Goal: Task Accomplishment & Management: Complete application form

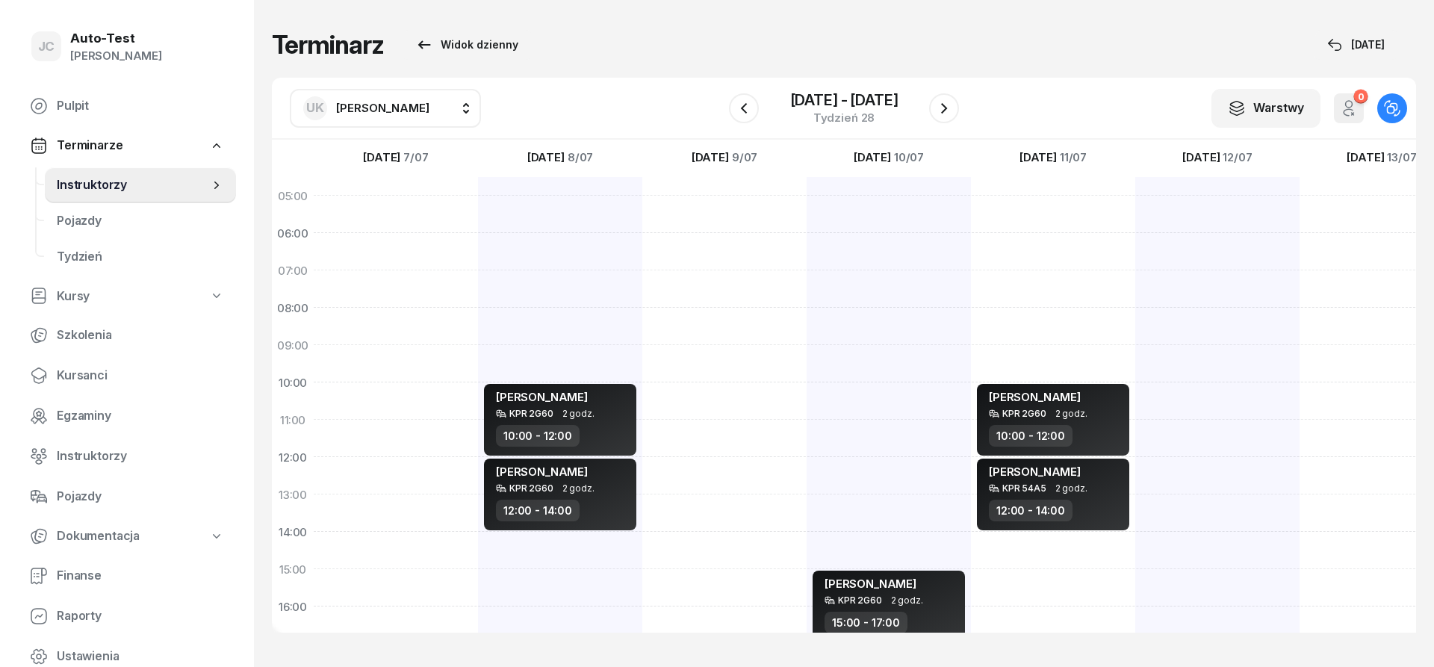
scroll to position [179, 0]
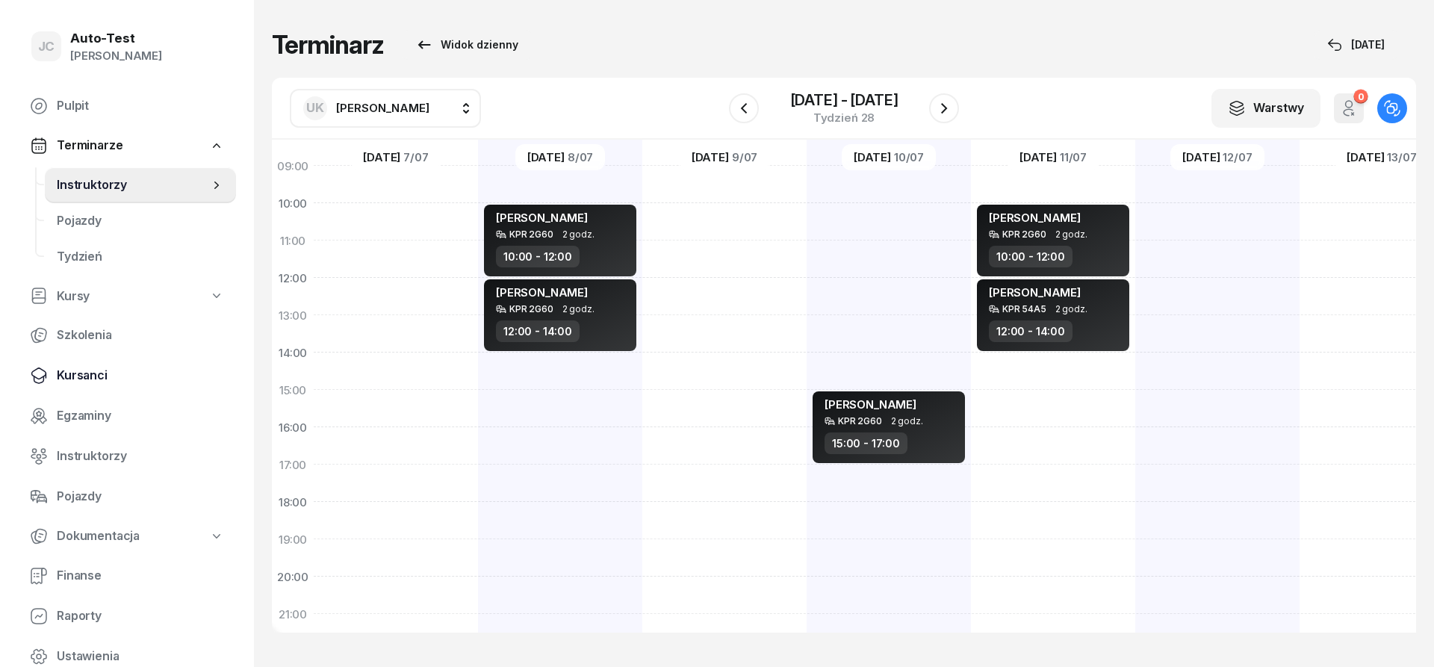
click at [130, 368] on span "Kursanci" at bounding box center [140, 375] width 167 height 19
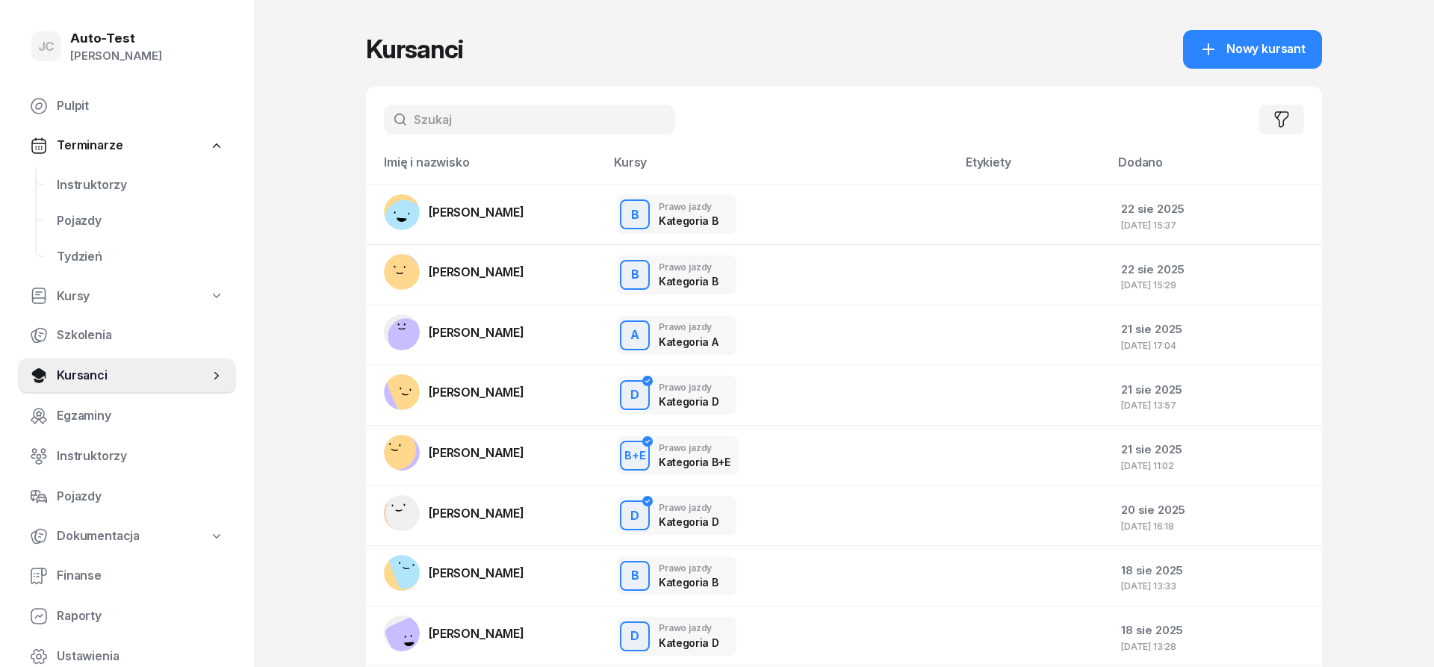
click at [429, 115] on input "text" at bounding box center [529, 120] width 291 height 30
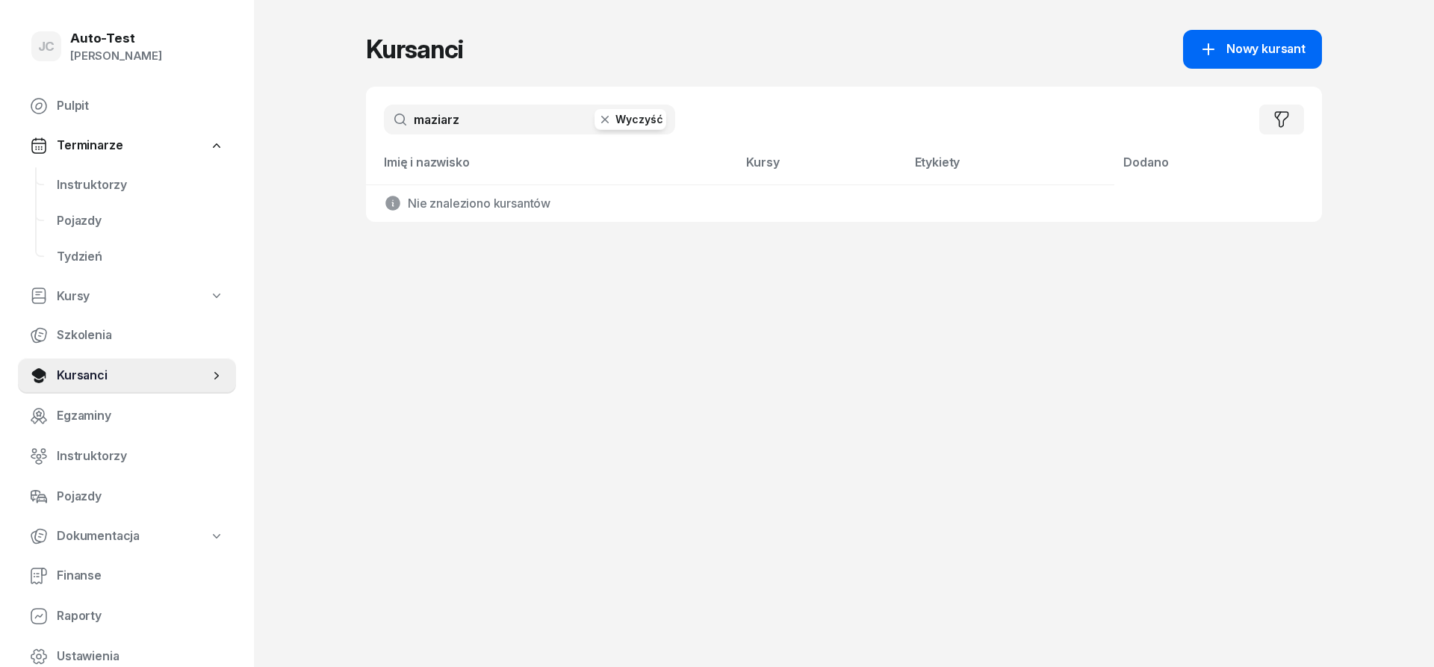
type input "maziarz"
click at [1228, 49] on span "Nowy kursant" at bounding box center [1265, 49] width 79 height 19
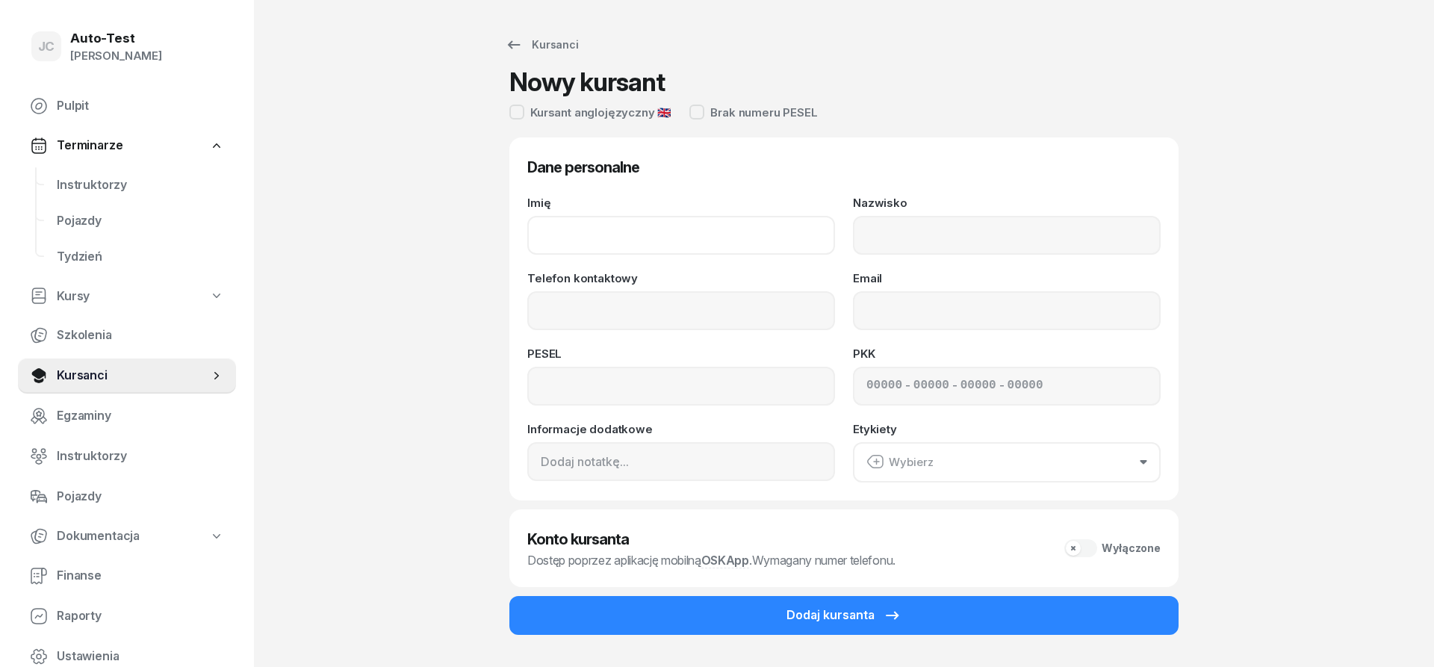
click at [689, 232] on input "Imię" at bounding box center [681, 235] width 308 height 39
type input "[PERSON_NAME]"
type input "Chlipała-Maziarz"
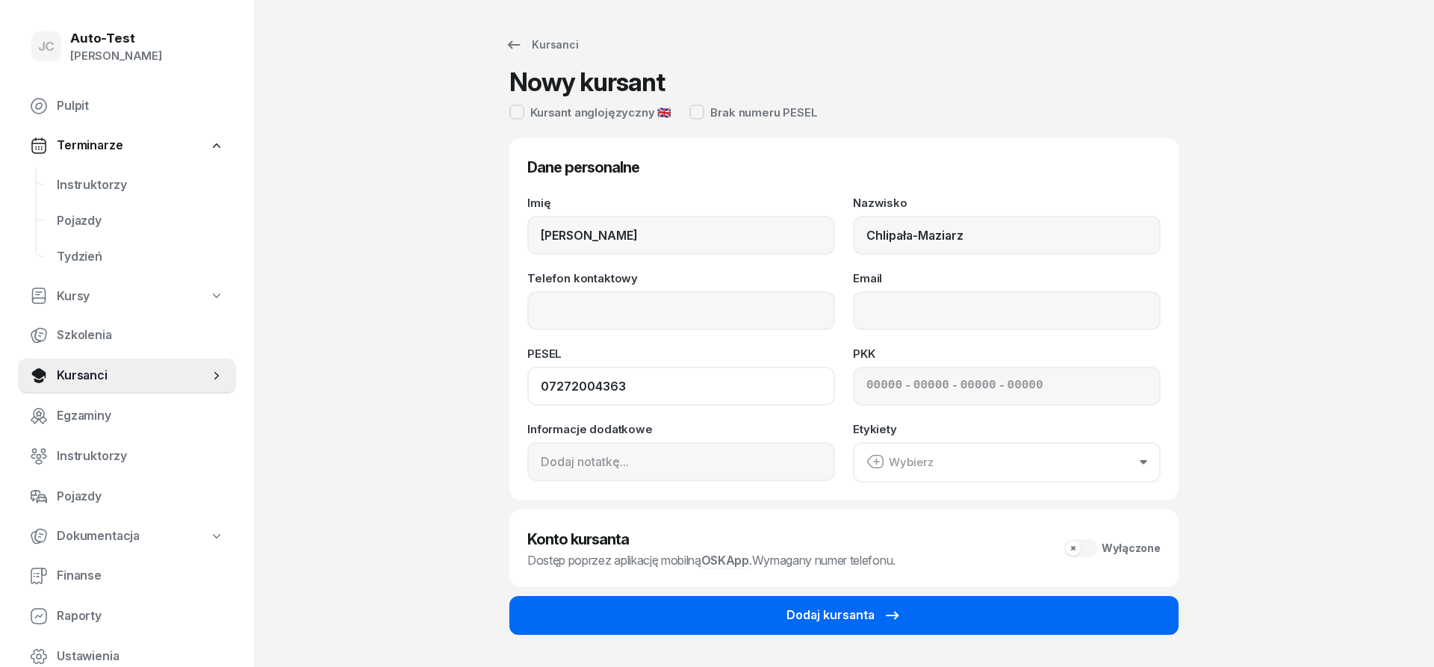
type input "07272004363"
click at [829, 623] on button "Dodaj kursanta" at bounding box center [843, 615] width 669 height 39
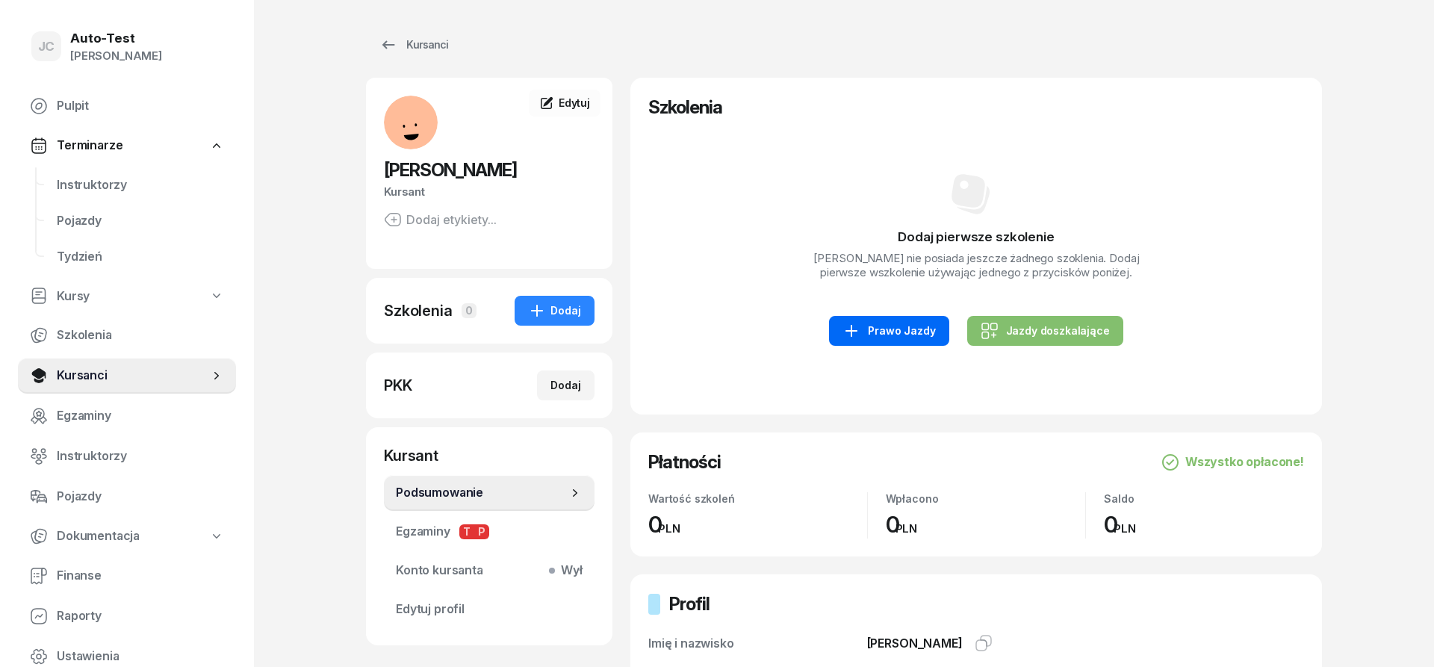
click at [857, 331] on link "Prawo Jazdy" at bounding box center [888, 331] width 119 height 30
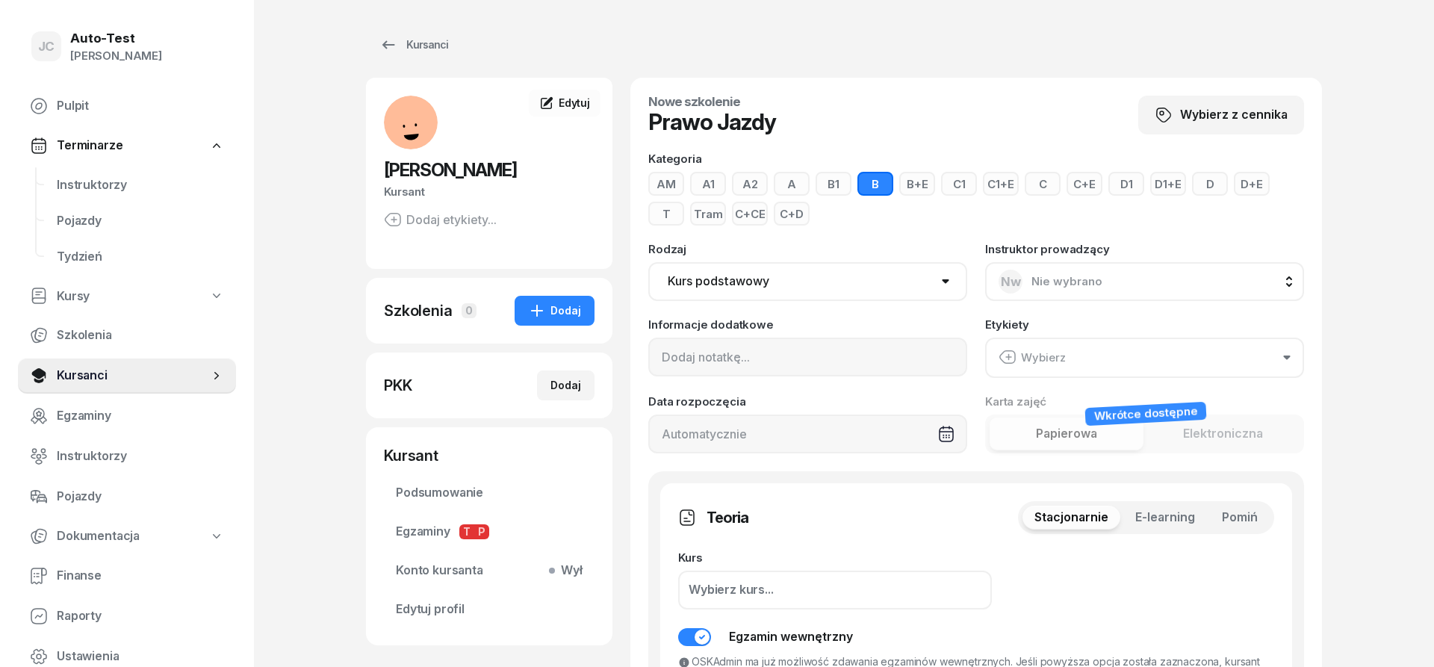
click at [1245, 521] on span "Pomiń" at bounding box center [1240, 517] width 36 height 19
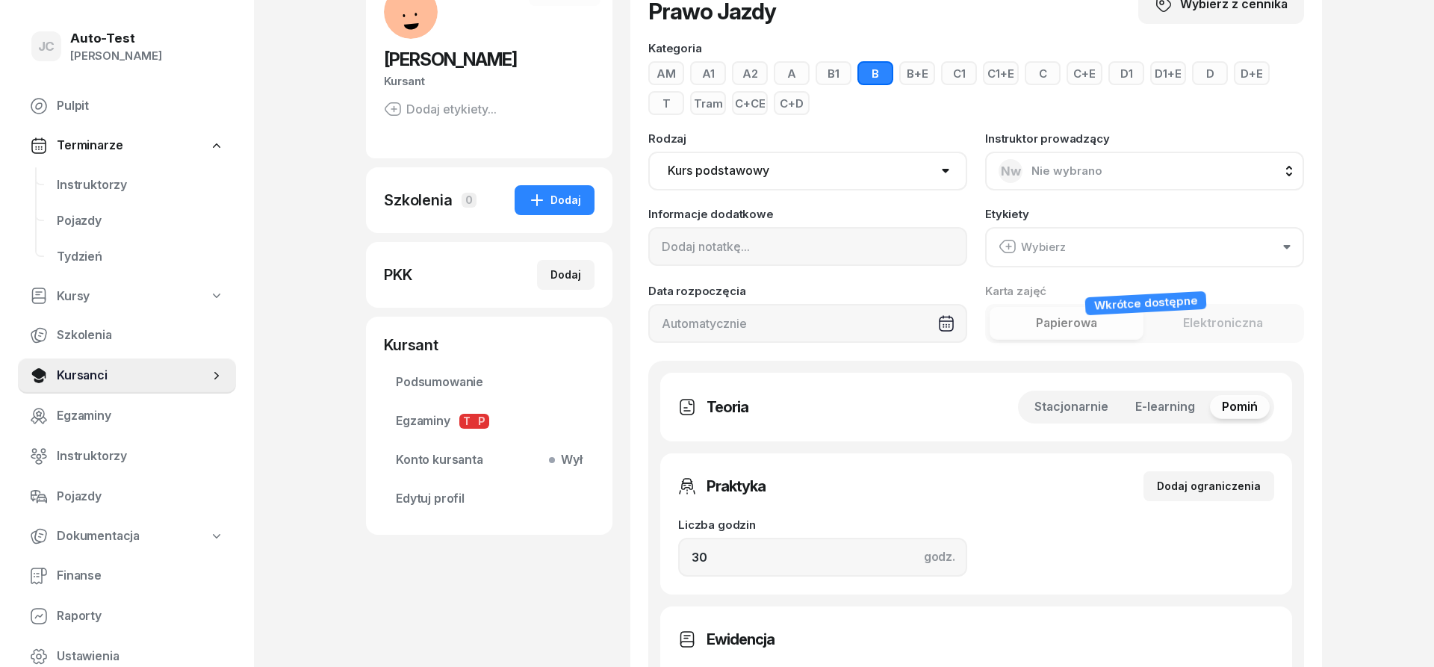
scroll to position [152, 0]
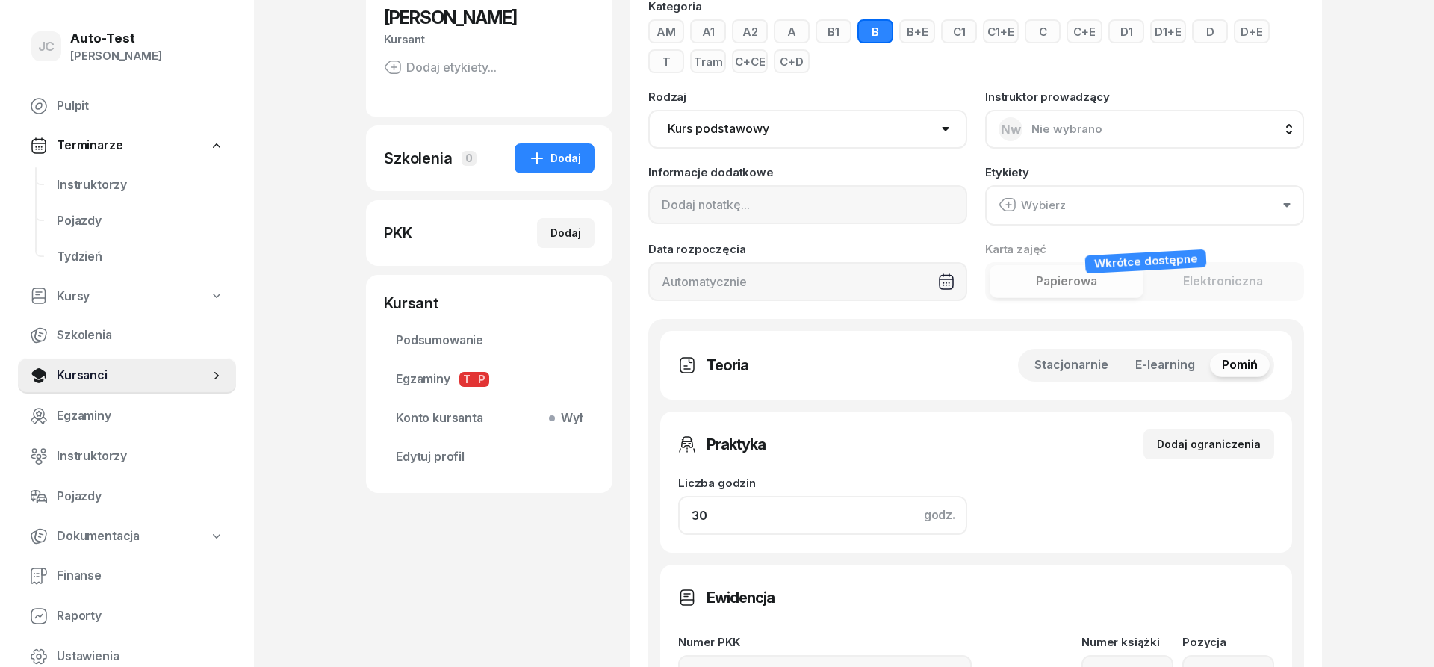
click at [712, 515] on input "30" at bounding box center [822, 515] width 289 height 39
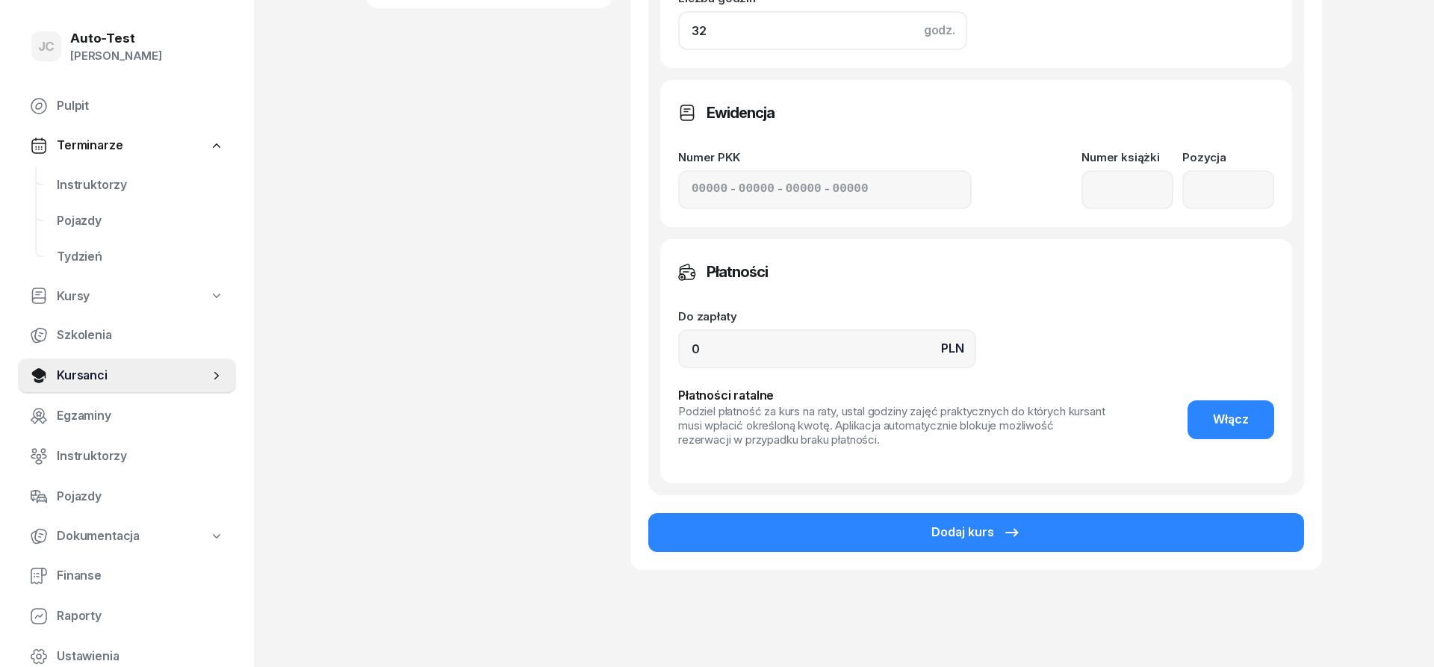
scroll to position [677, 0]
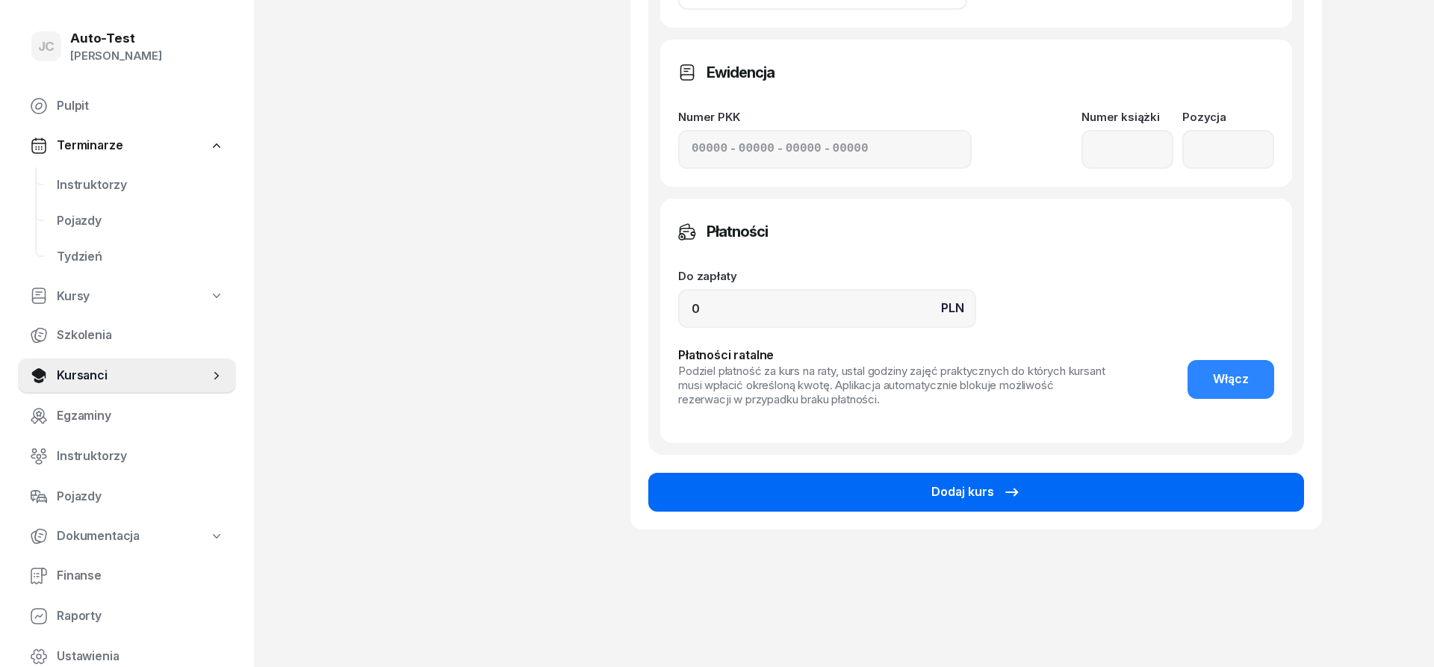
type input "32"
click at [785, 488] on button "Dodaj kurs" at bounding box center [976, 492] width 656 height 39
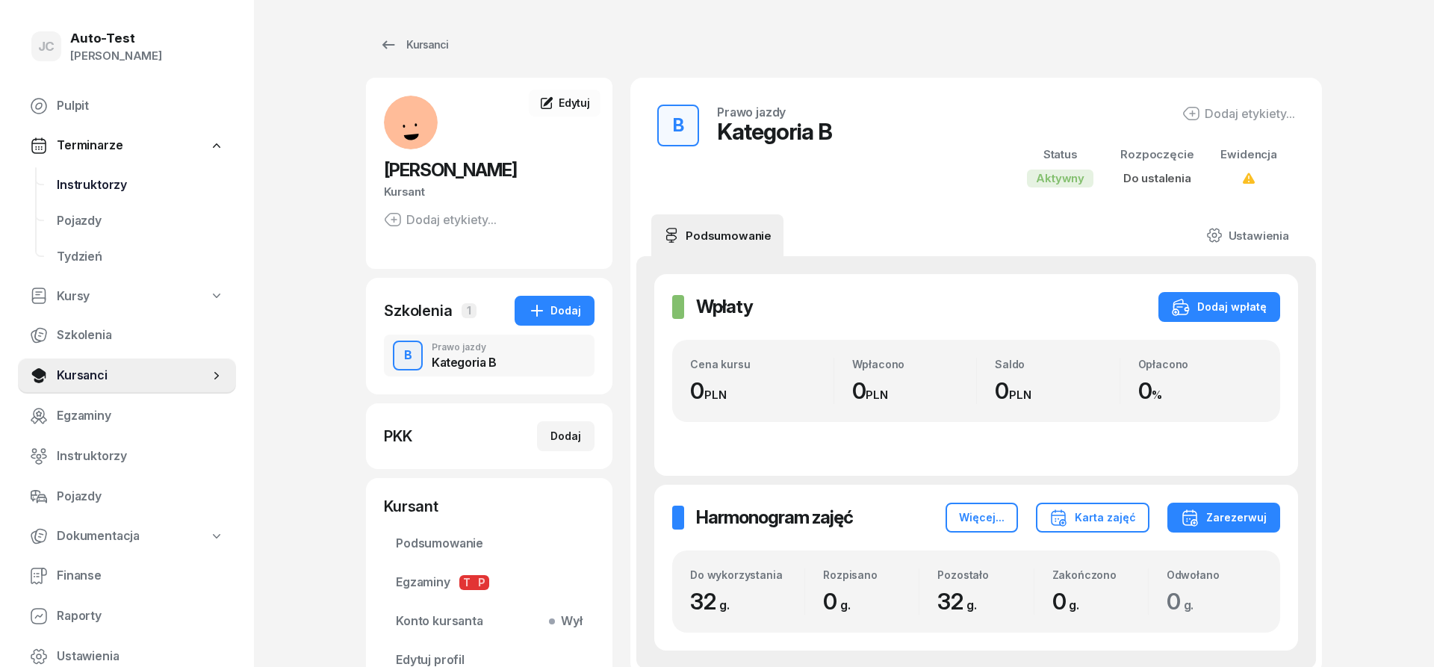
click at [151, 193] on span "Instruktorzy" at bounding box center [140, 184] width 167 height 19
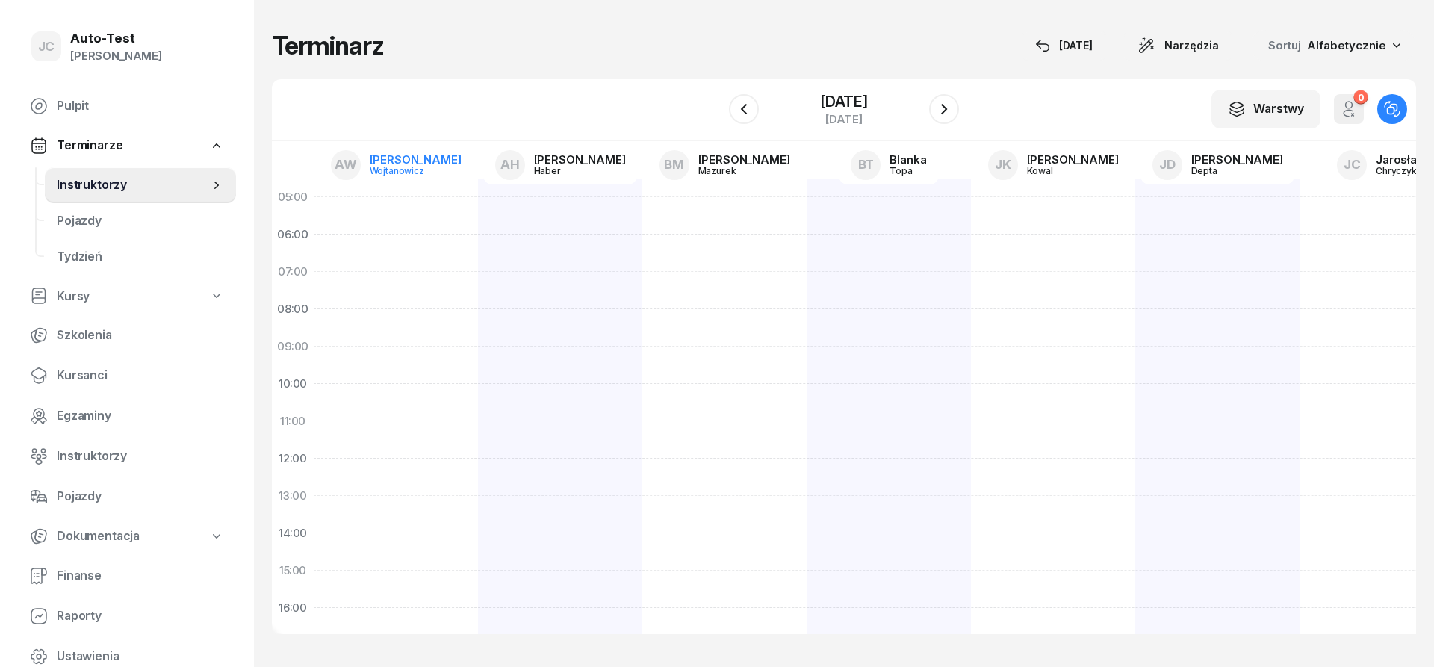
click at [428, 181] on link "AW [PERSON_NAME]" at bounding box center [396, 165] width 155 height 39
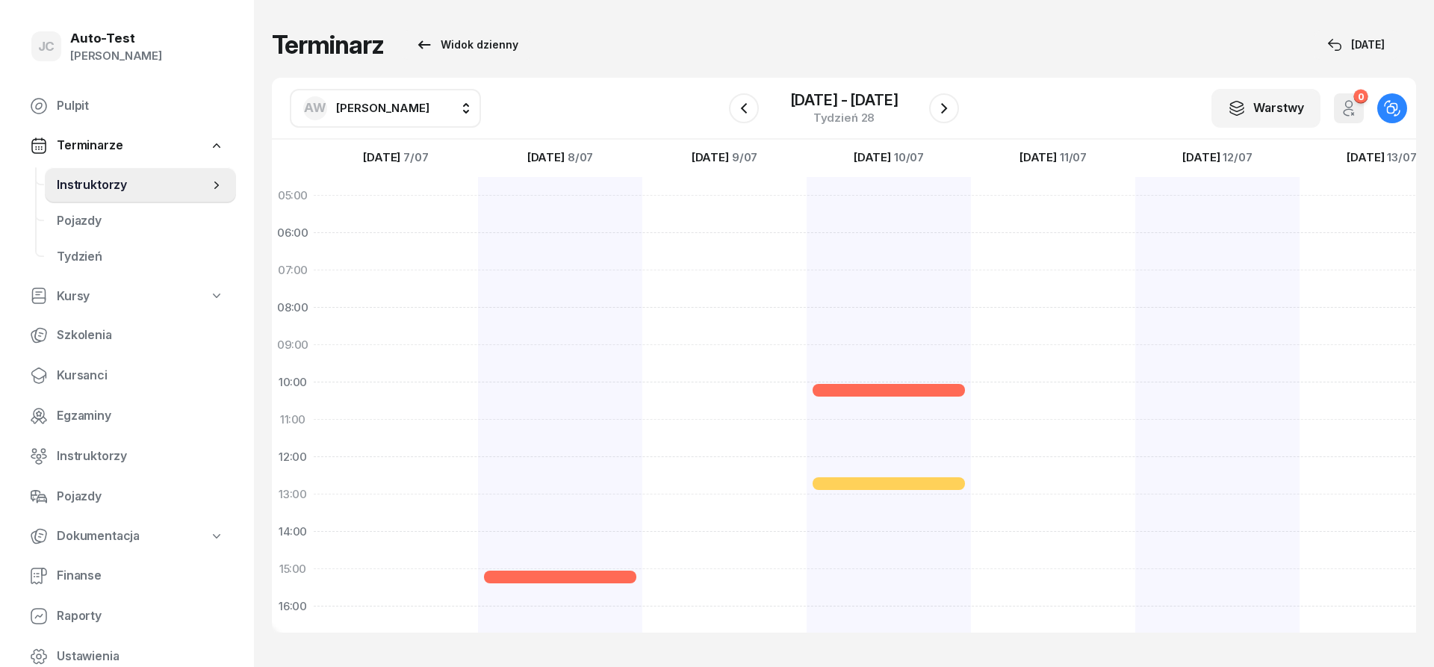
click at [369, 111] on span "[PERSON_NAME]" at bounding box center [382, 108] width 93 height 14
type input "chr"
click at [424, 207] on span "[PERSON_NAME]" at bounding box center [390, 206] width 92 height 19
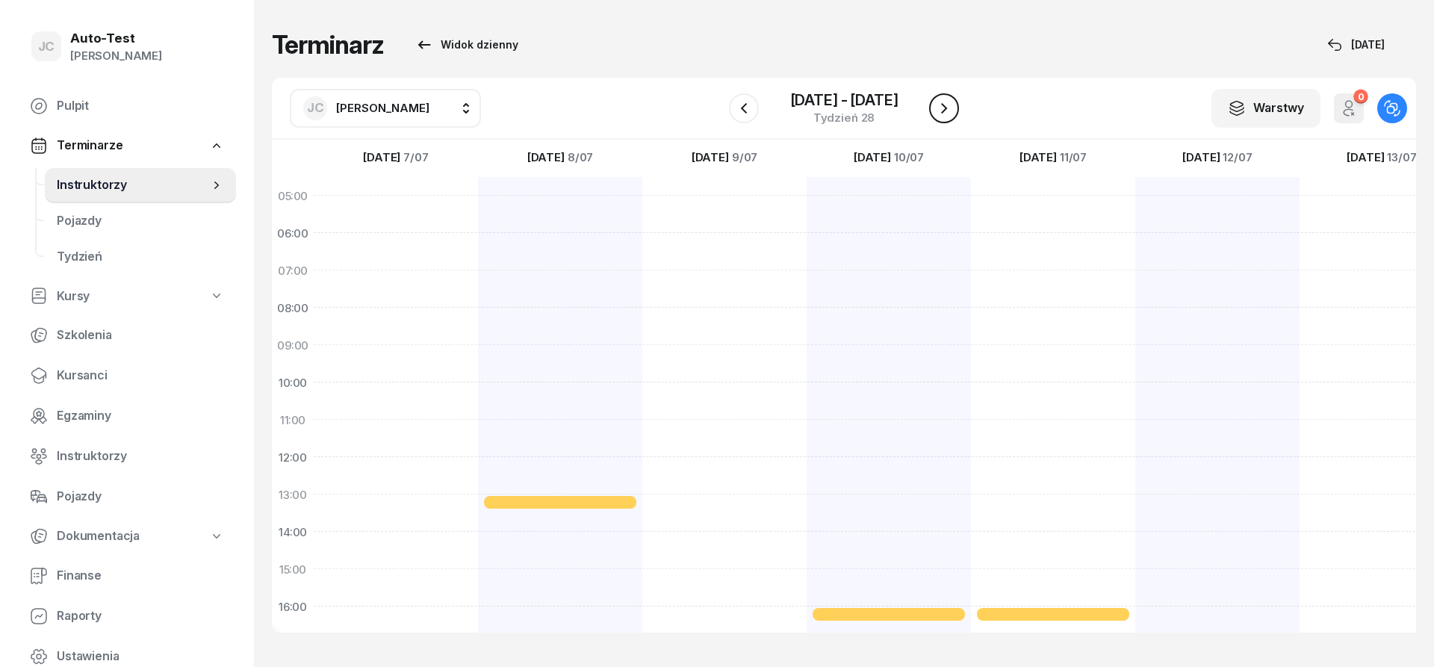
click at [936, 112] on icon "button" at bounding box center [944, 108] width 18 height 18
click at [937, 111] on icon "button" at bounding box center [944, 108] width 18 height 18
click at [938, 109] on icon "button" at bounding box center [944, 108] width 18 height 18
click at [939, 109] on icon "button" at bounding box center [944, 108] width 18 height 18
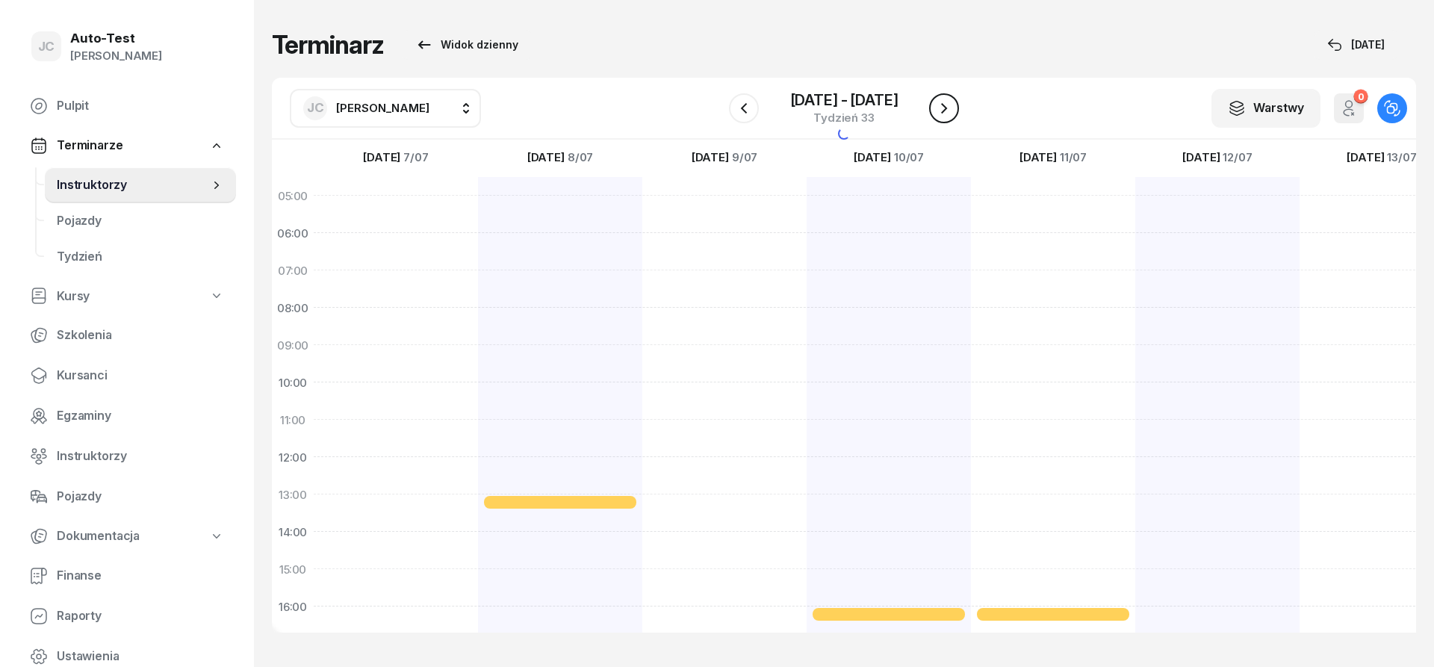
click at [939, 109] on icon "button" at bounding box center [944, 108] width 18 height 18
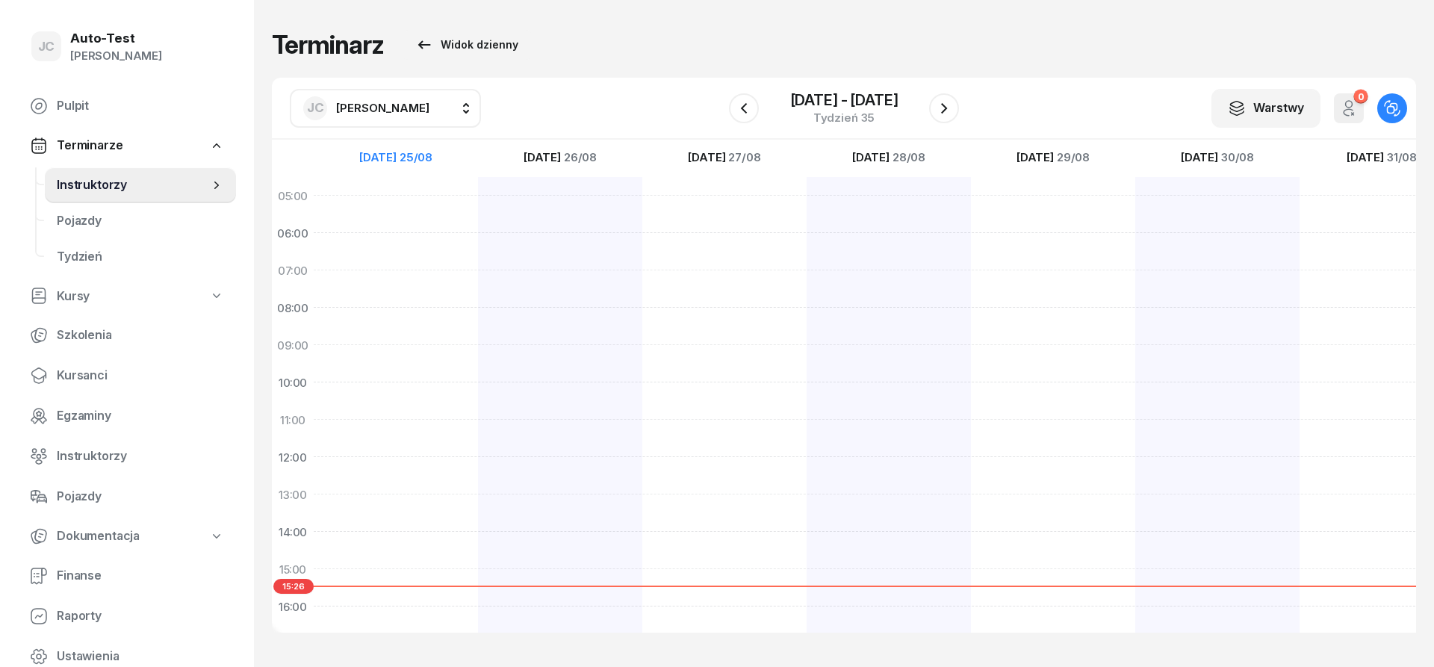
click at [1396, 108] on icon "button" at bounding box center [1392, 108] width 16 height 16
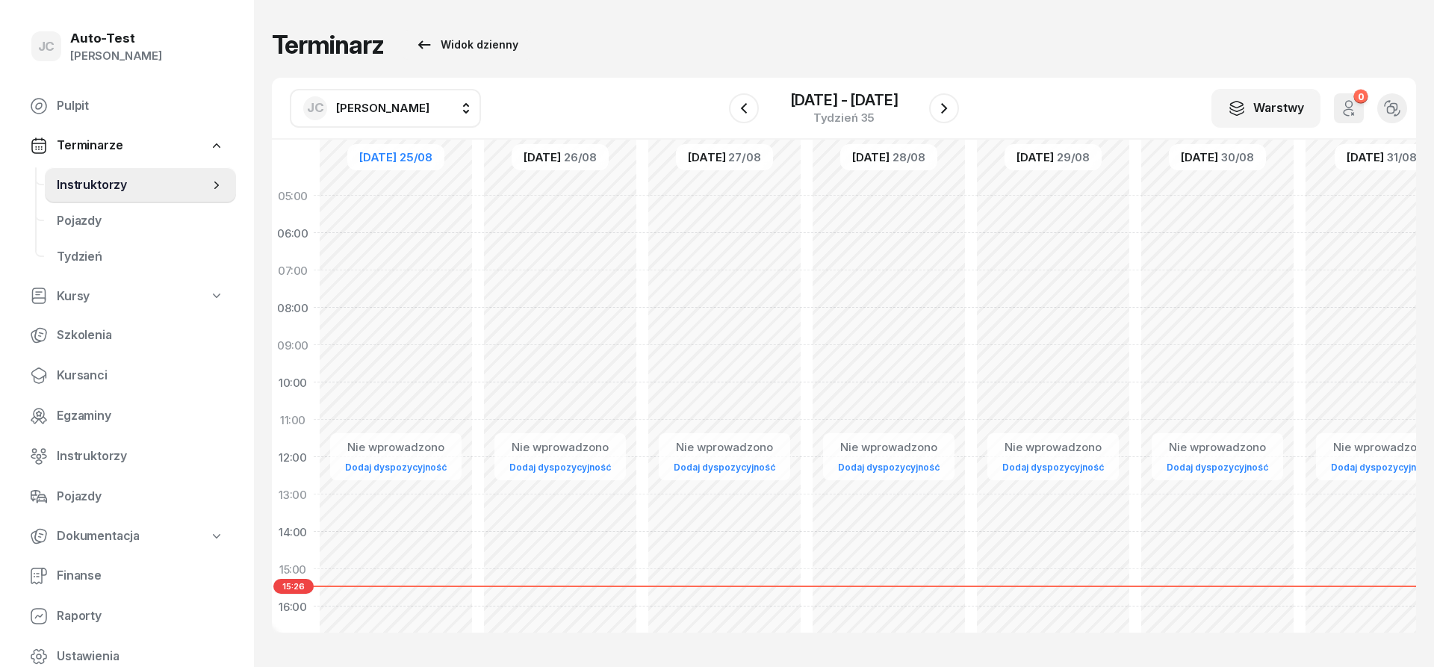
click at [1400, 110] on button "button" at bounding box center [1392, 108] width 30 height 30
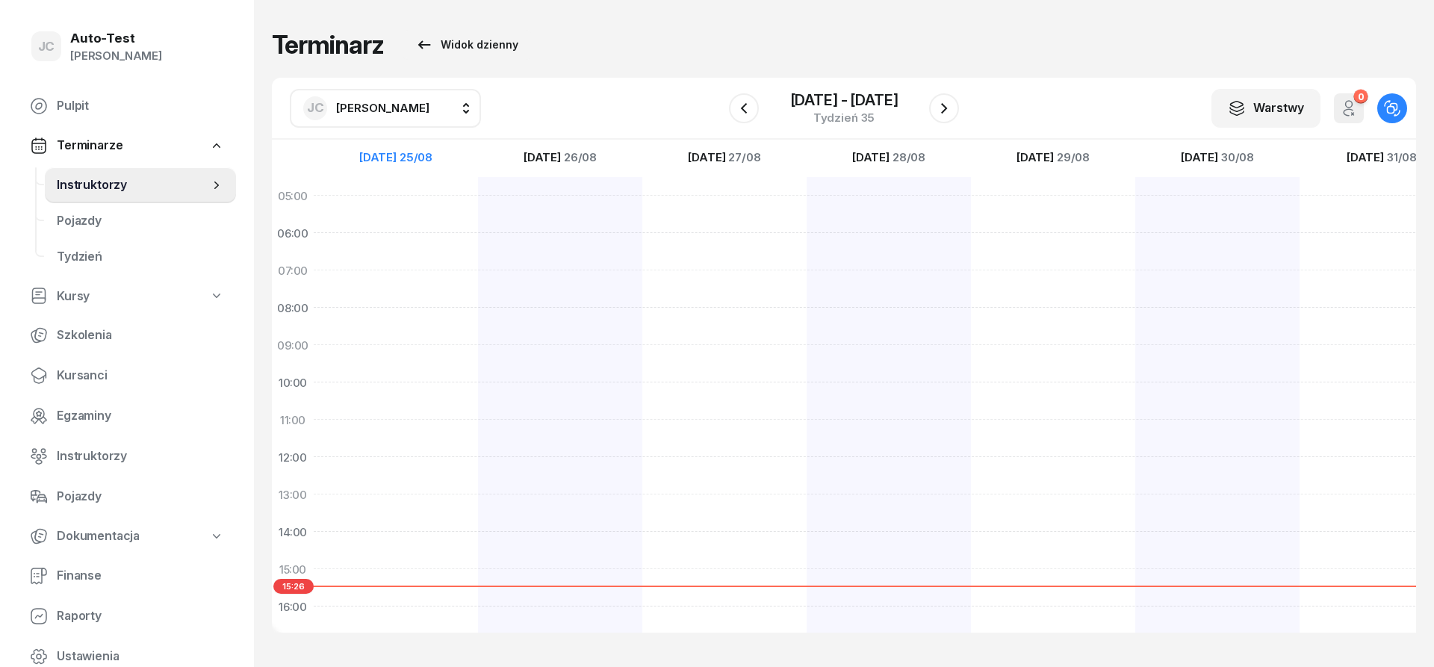
click at [1397, 111] on icon "button" at bounding box center [1392, 108] width 16 height 16
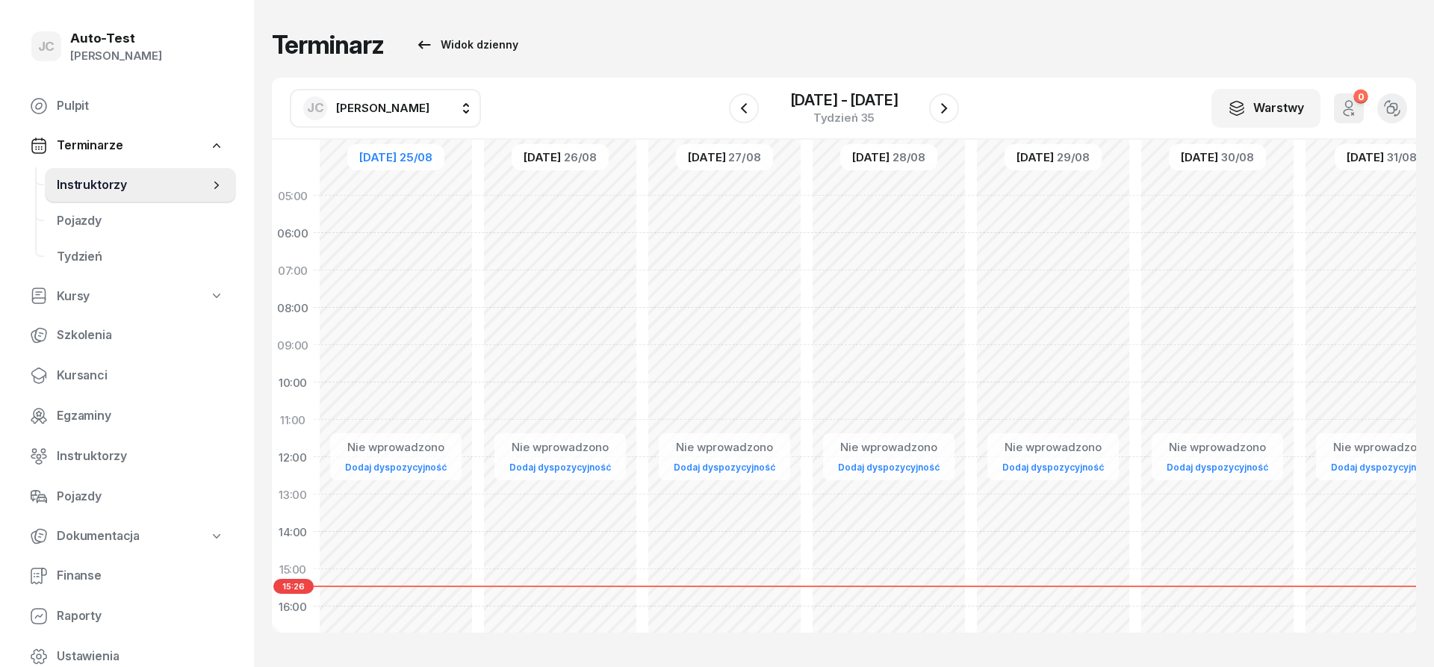
click at [1397, 111] on icon "button" at bounding box center [1392, 108] width 16 height 16
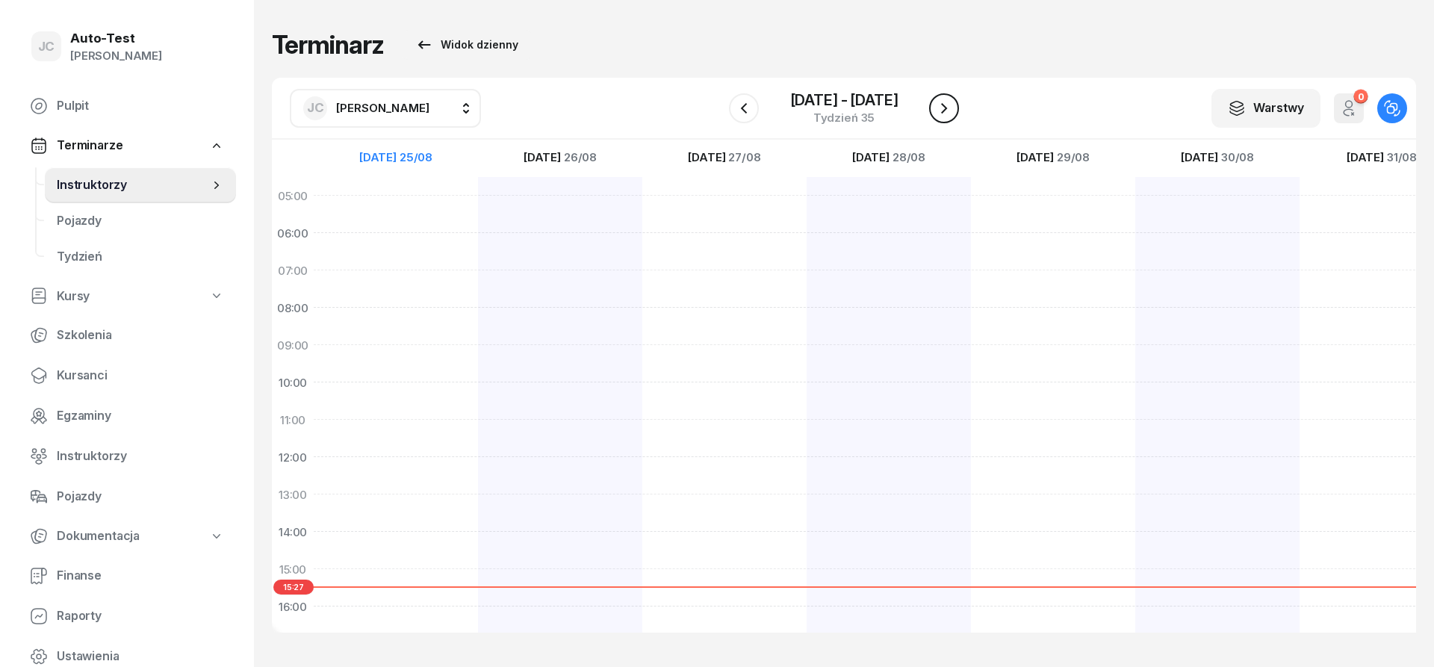
click at [945, 108] on icon "button" at bounding box center [944, 108] width 6 height 10
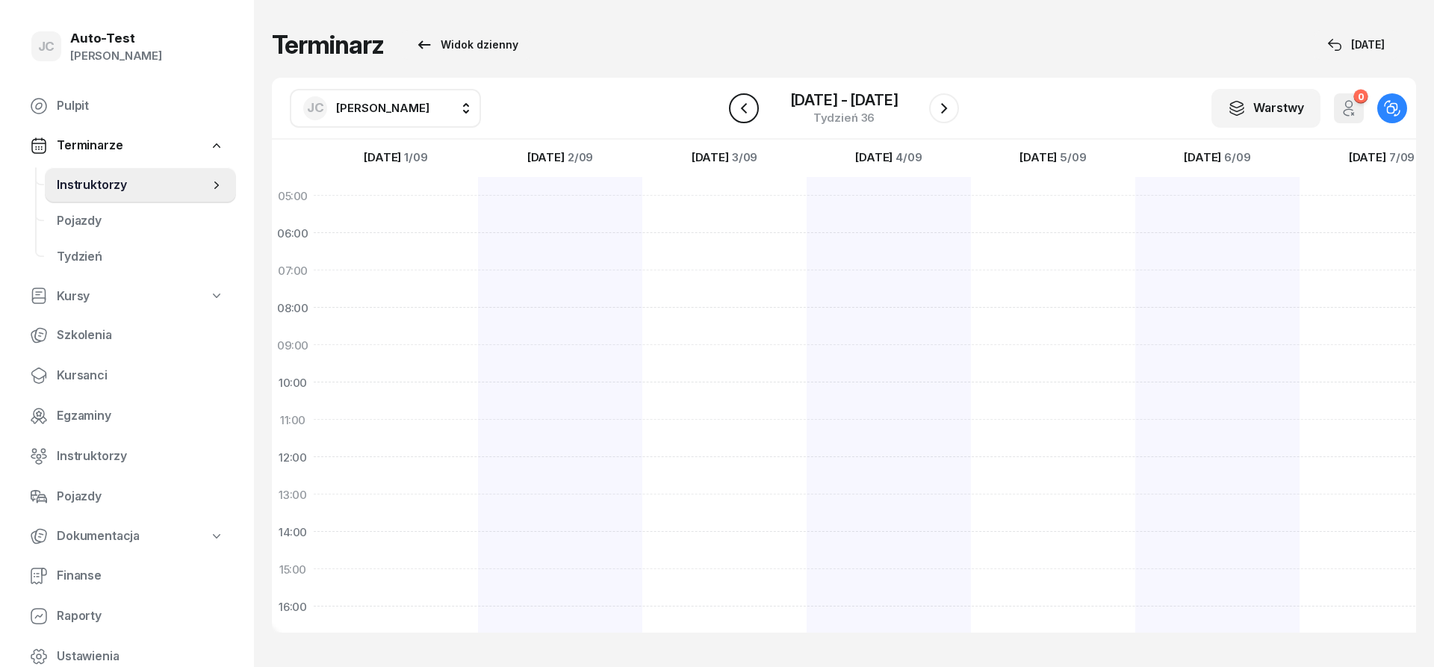
click at [745, 110] on icon "button" at bounding box center [744, 108] width 18 height 18
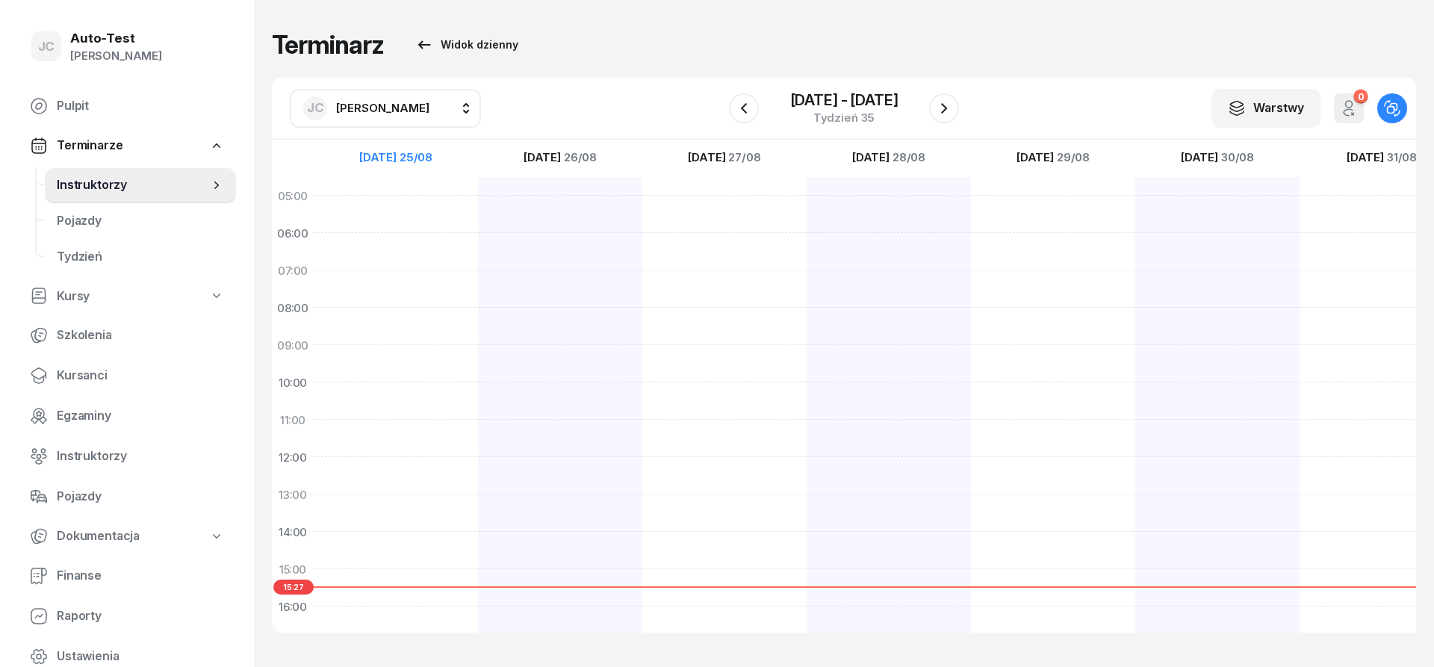
click at [478, 578] on div at bounding box center [560, 550] width 164 height 747
select select "15"
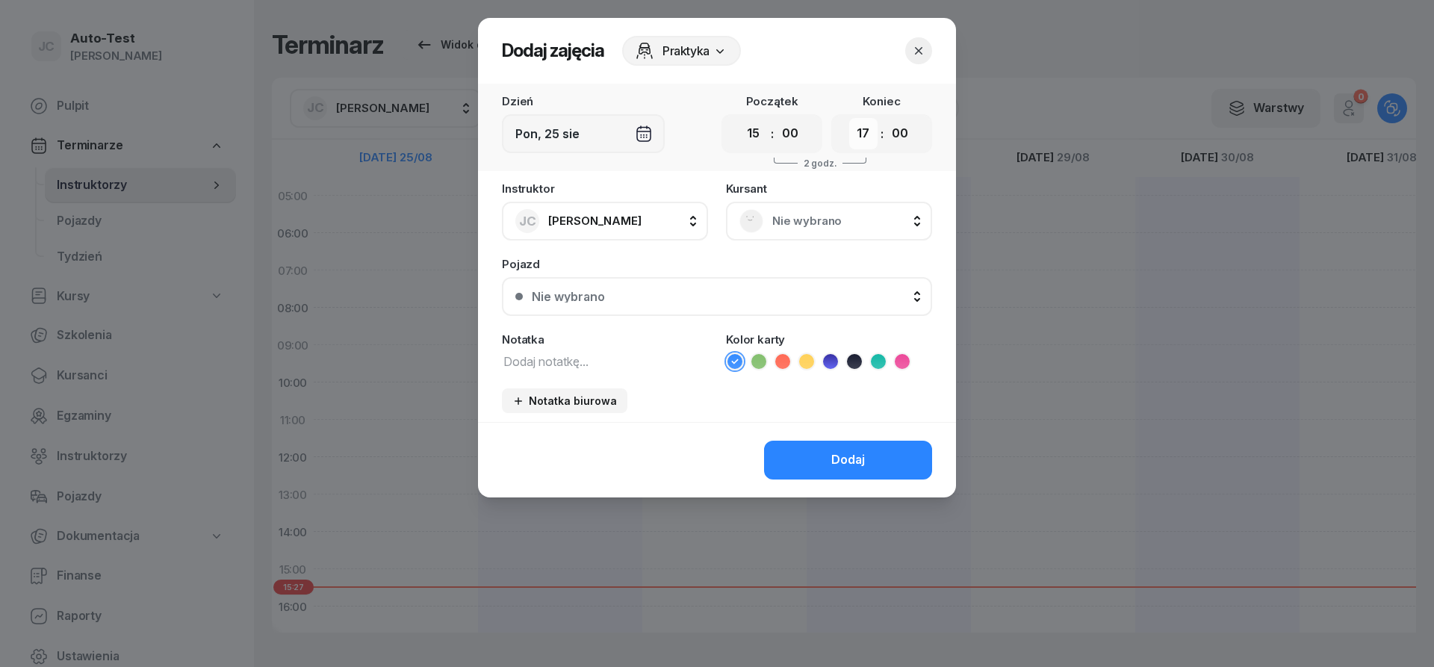
click at [849, 118] on select "00 01 02 03 04 05 06 07 08 09 10 11 12 13 14 15 16 17 18 19 20 21 22 23" at bounding box center [863, 133] width 28 height 31
select select "15"
click option "15" at bounding box center [0, 0] width 0 height 0
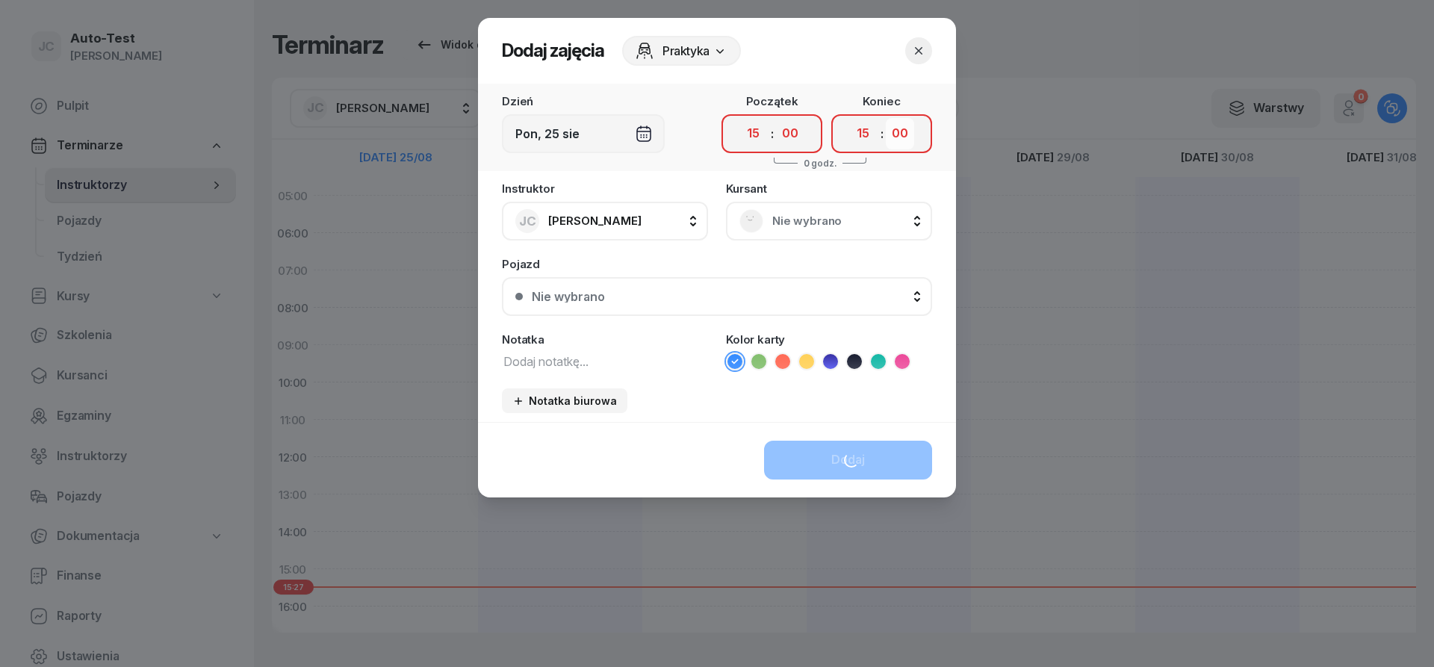
click at [886, 118] on select "00 05 10 15 20 25 30 35 40 45 50 55" at bounding box center [900, 133] width 28 height 31
drag, startPoint x: 910, startPoint y: 126, endPoint x: 880, endPoint y: 252, distance: 129.7
click at [880, 252] on div "Instruktor JC [PERSON_NAME] AW [PERSON_NAME] AH [PERSON_NAME] BM [PERSON_NAME] …" at bounding box center [717, 302] width 478 height 239
click at [886, 118] on select "00 05 10 15 20 25 30 35 40 45 50 55" at bounding box center [900, 133] width 28 height 31
select select "25"
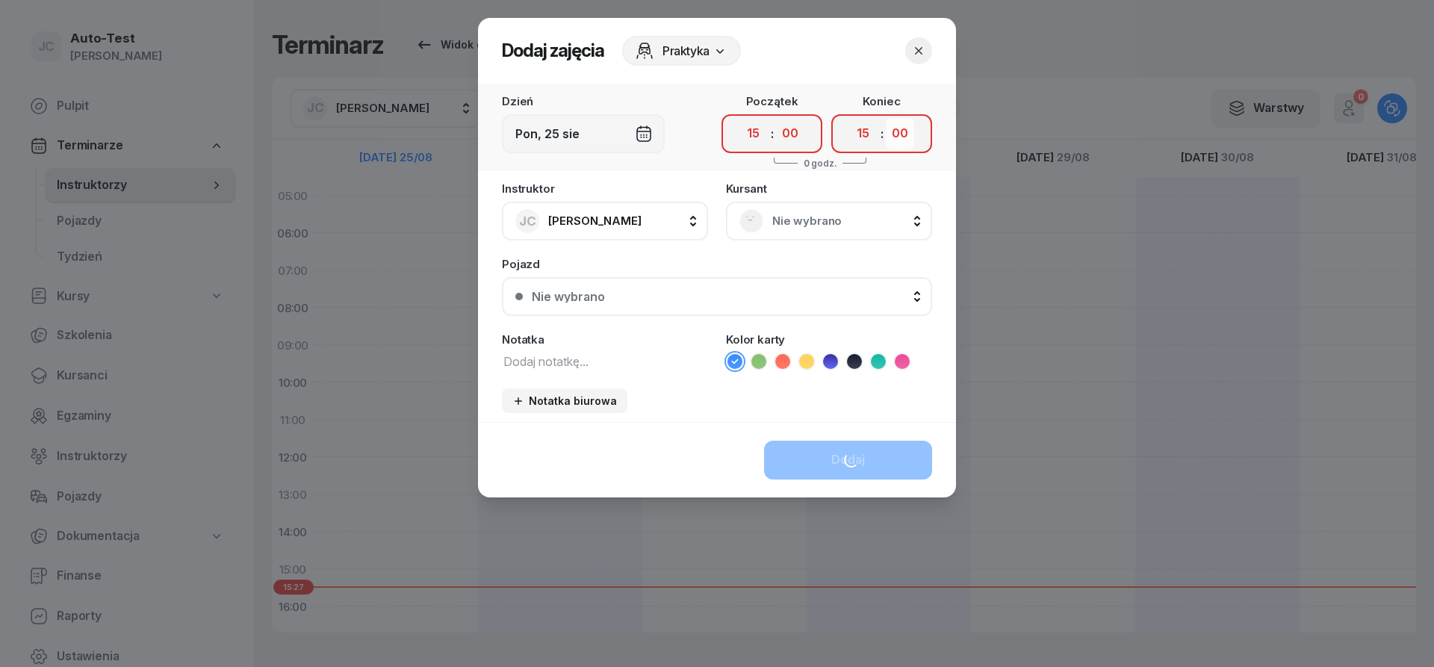
click option "25" at bounding box center [0, 0] width 0 height 0
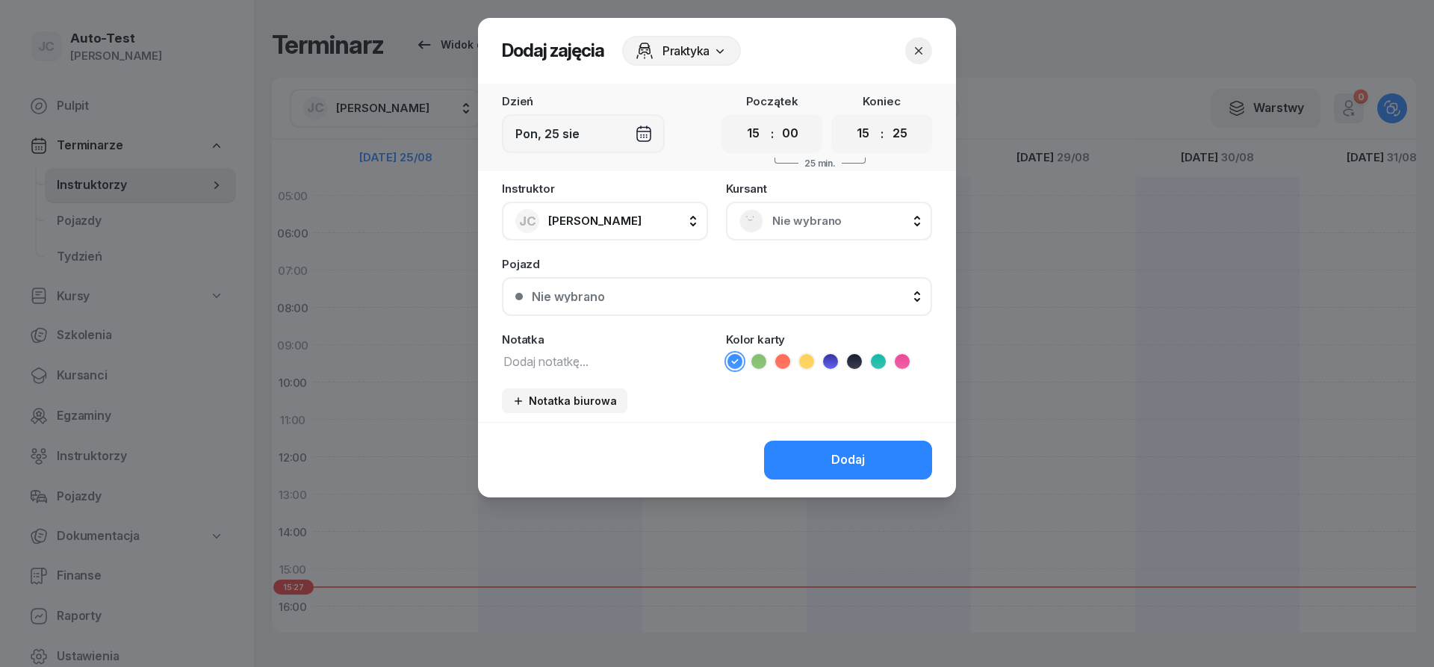
click at [818, 211] on div "Nie wybrano" at bounding box center [828, 221] width 179 height 24
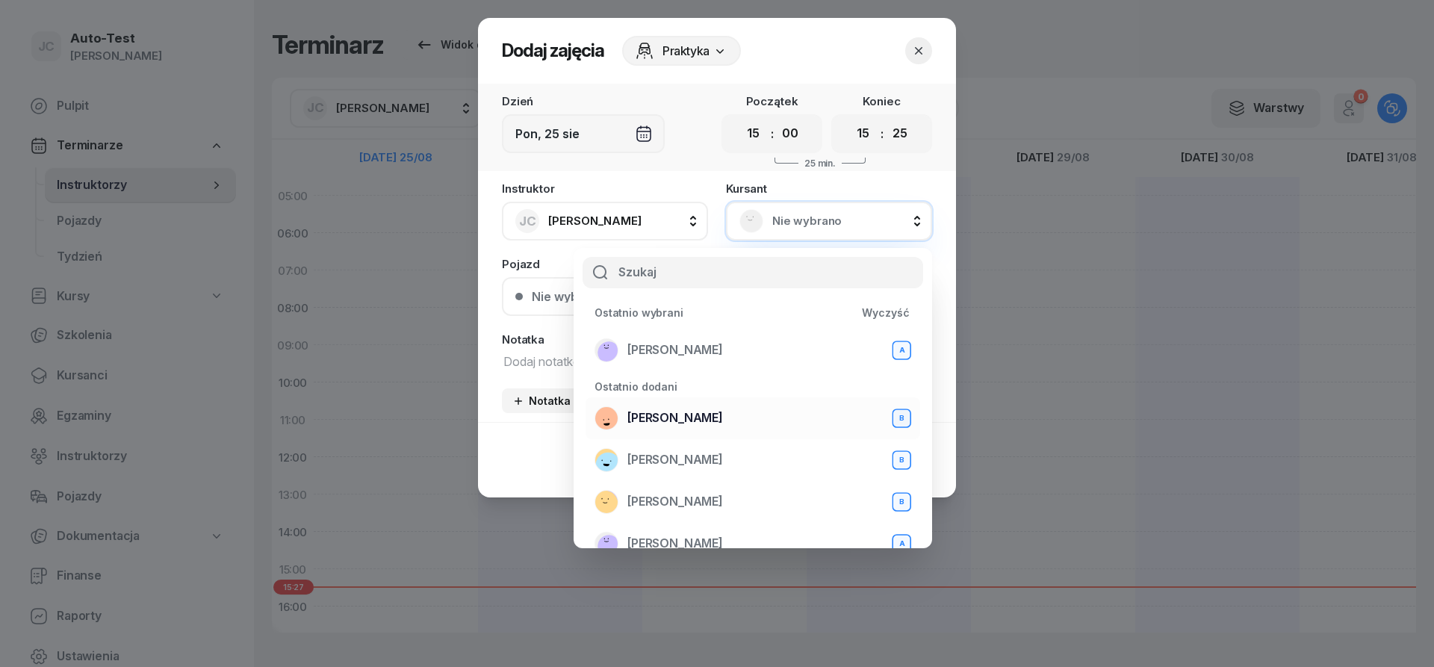
click at [718, 414] on span "[PERSON_NAME]" at bounding box center [675, 417] width 96 height 19
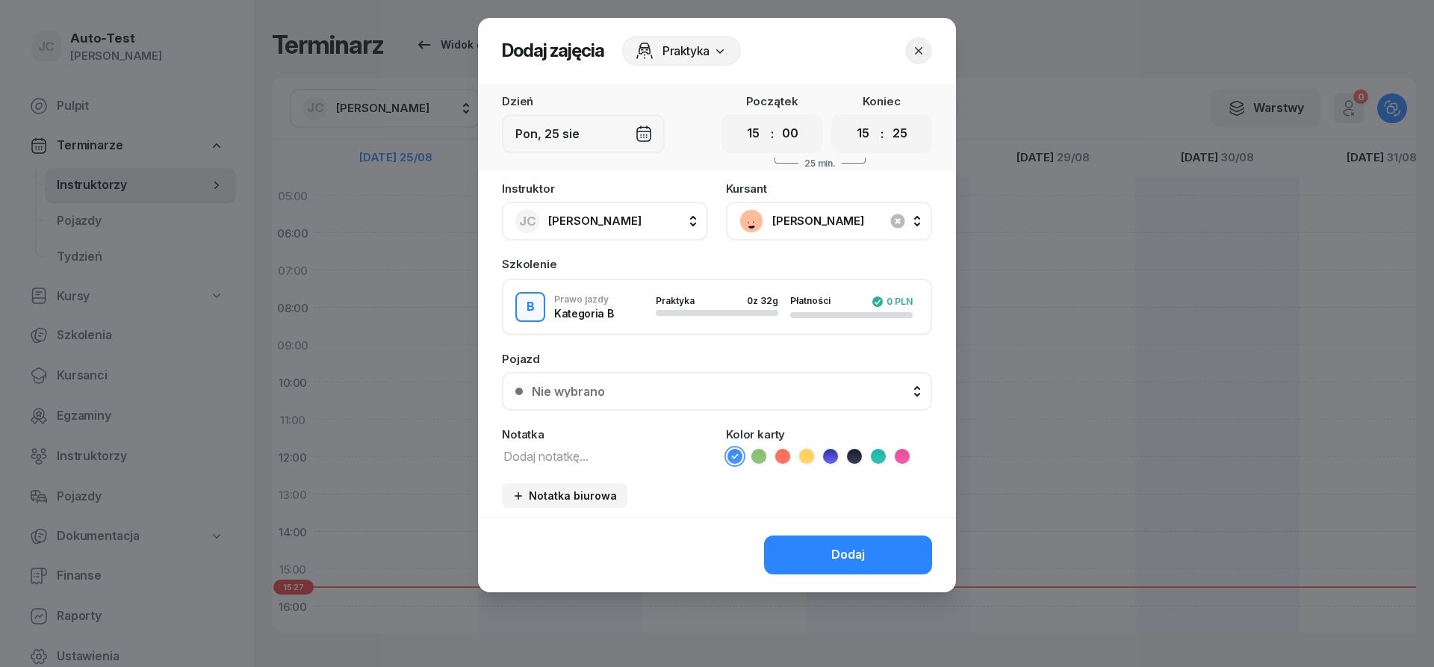
drag, startPoint x: 698, startPoint y: 385, endPoint x: 690, endPoint y: 397, distance: 14.1
click at [690, 397] on div "Pojazd Nie wybrano Nie wybrano Samochód osobowy KK 5151K - BE KK 5151K Samochód…" at bounding box center [717, 382] width 430 height 58
click at [689, 397] on button "Nie wybrano" at bounding box center [717, 391] width 430 height 39
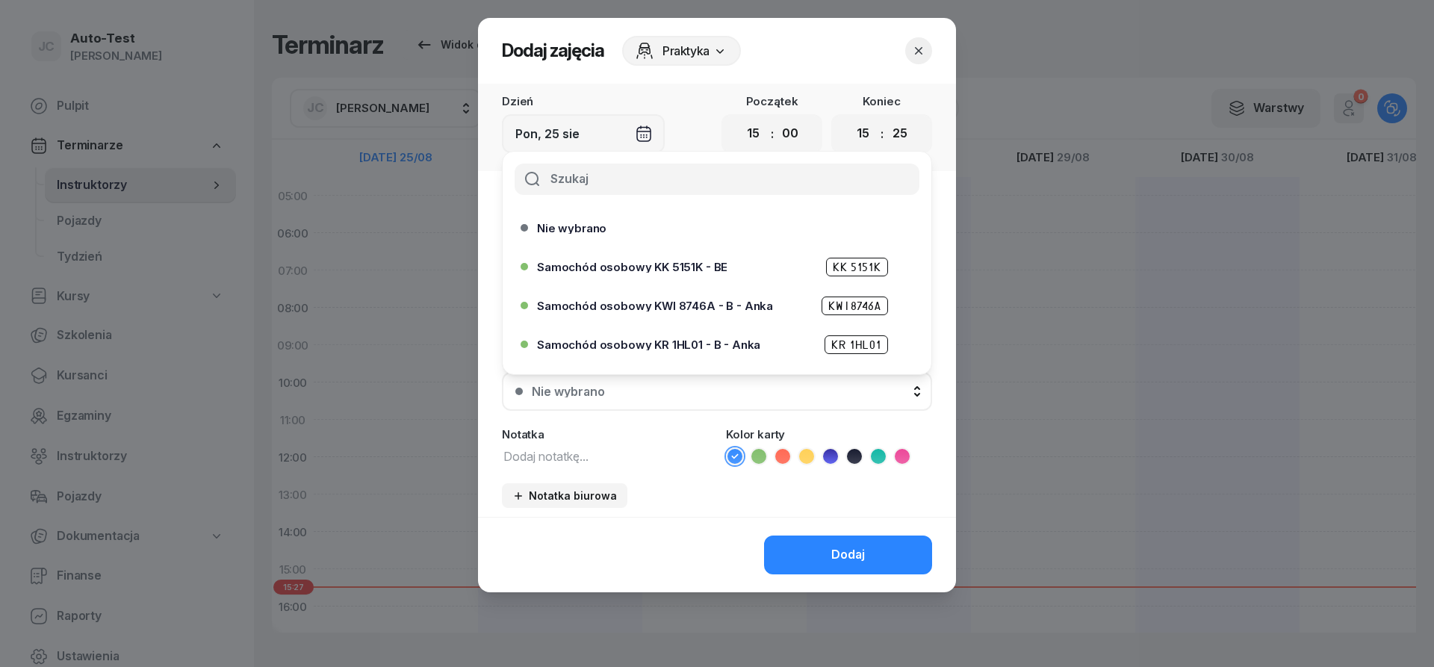
scroll to position [457, 0]
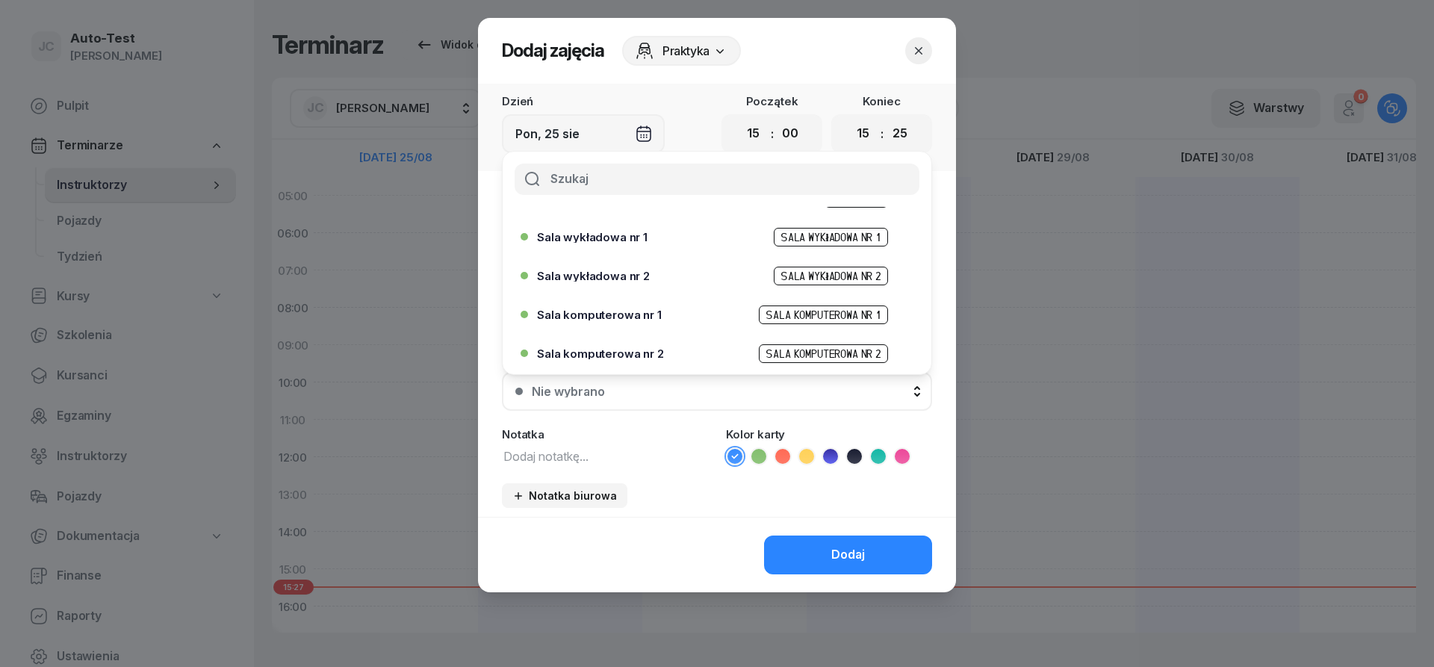
click at [660, 317] on div "Sala komputerowa nr 1 Sala komputerowa nr 1" at bounding box center [720, 314] width 367 height 19
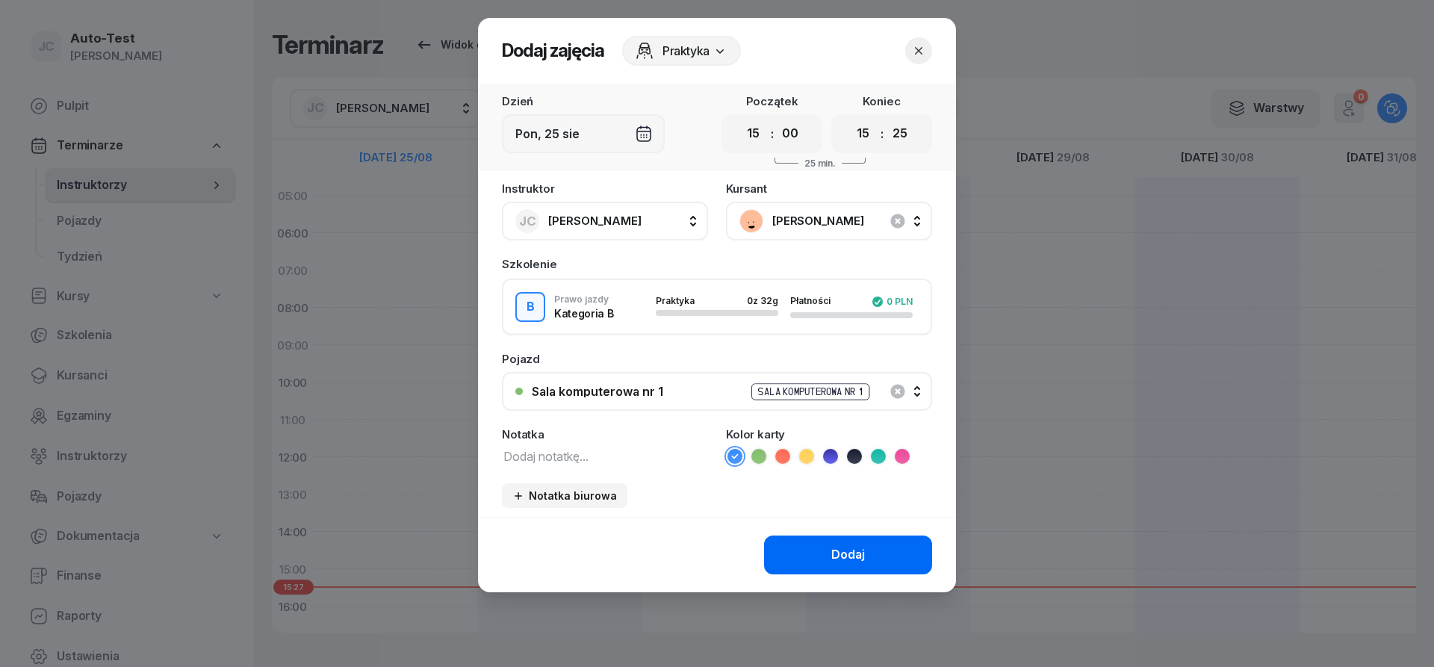
click at [830, 544] on button "Dodaj" at bounding box center [848, 554] width 168 height 39
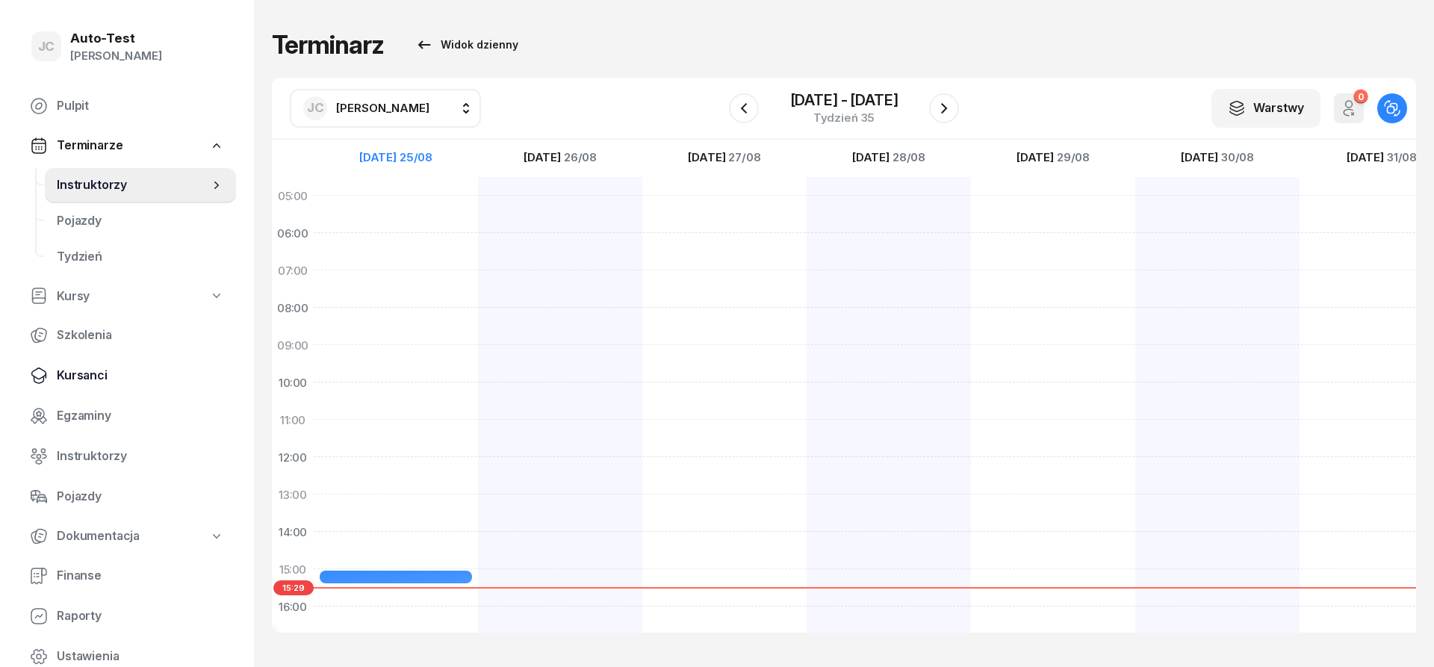
click at [119, 370] on span "Kursanci" at bounding box center [140, 375] width 167 height 19
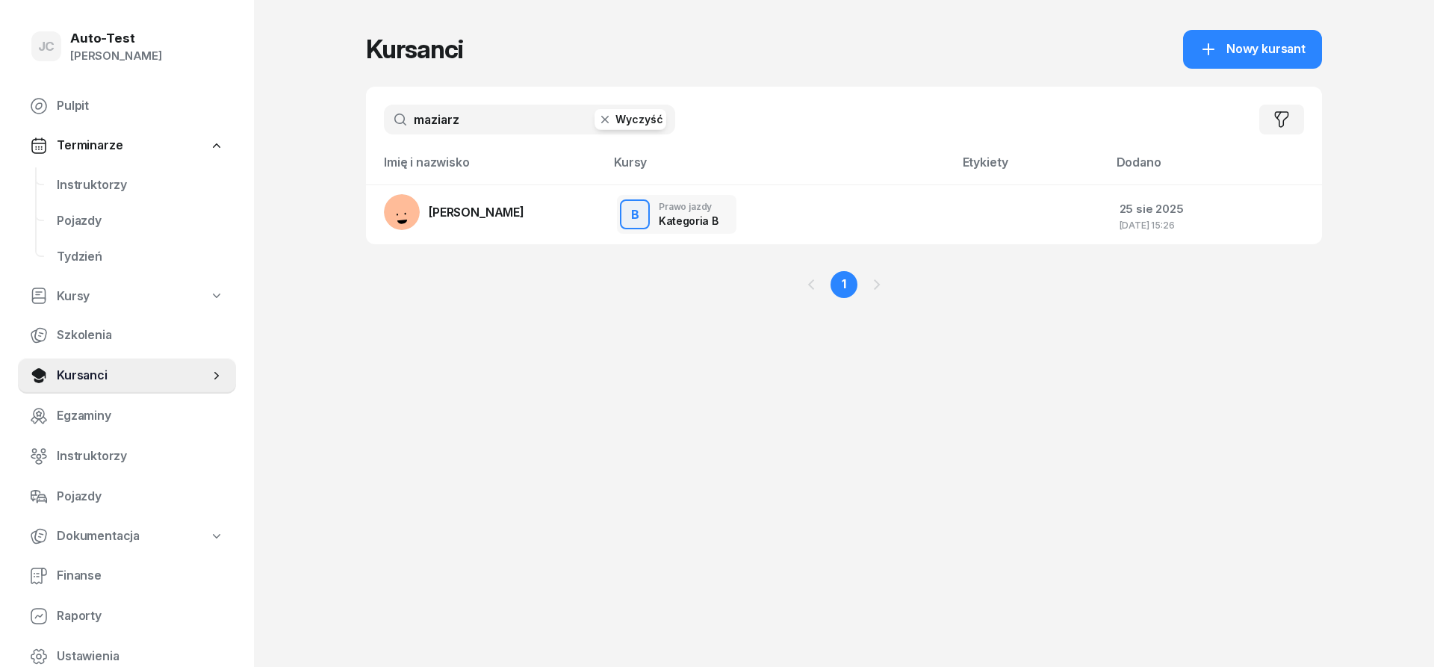
drag, startPoint x: 482, startPoint y: 114, endPoint x: 355, endPoint y: 116, distance: 127.7
click at [384, 116] on input "maziarz" at bounding box center [529, 120] width 291 height 30
type input "kaliński"
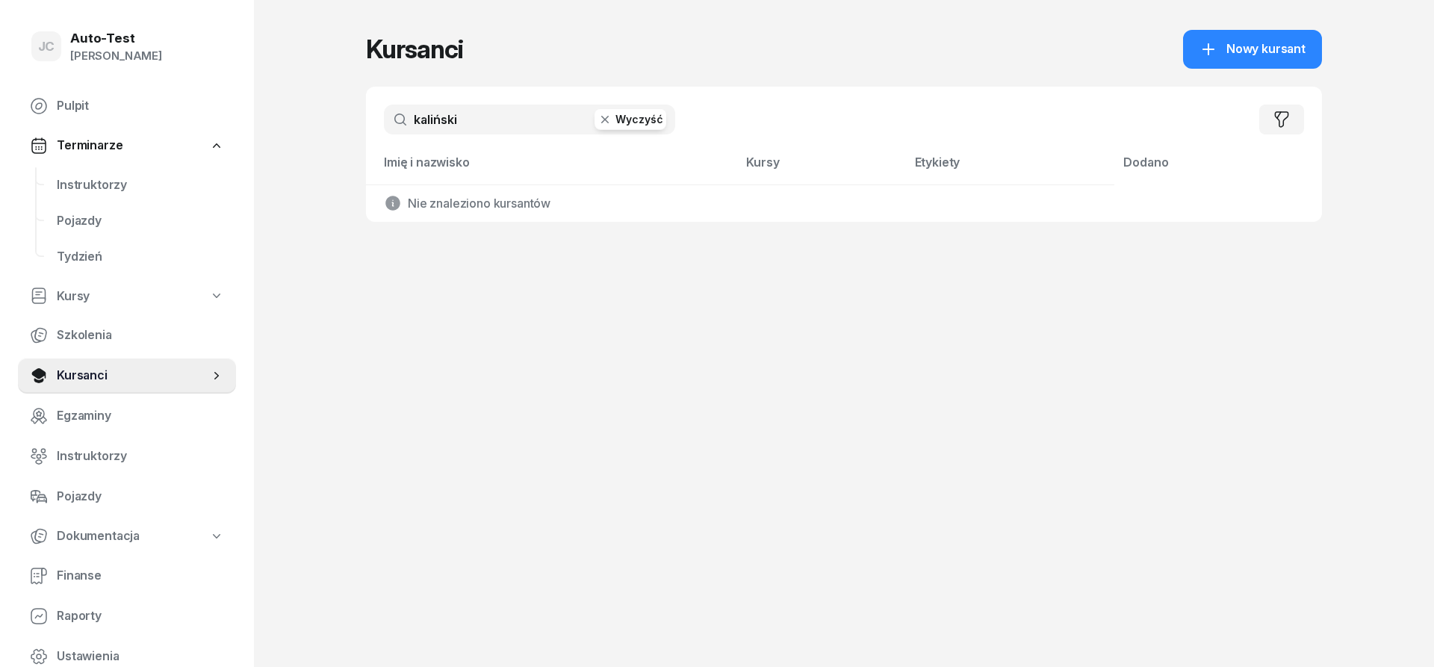
click at [1285, 46] on span "Nowy kursant" at bounding box center [1265, 49] width 79 height 19
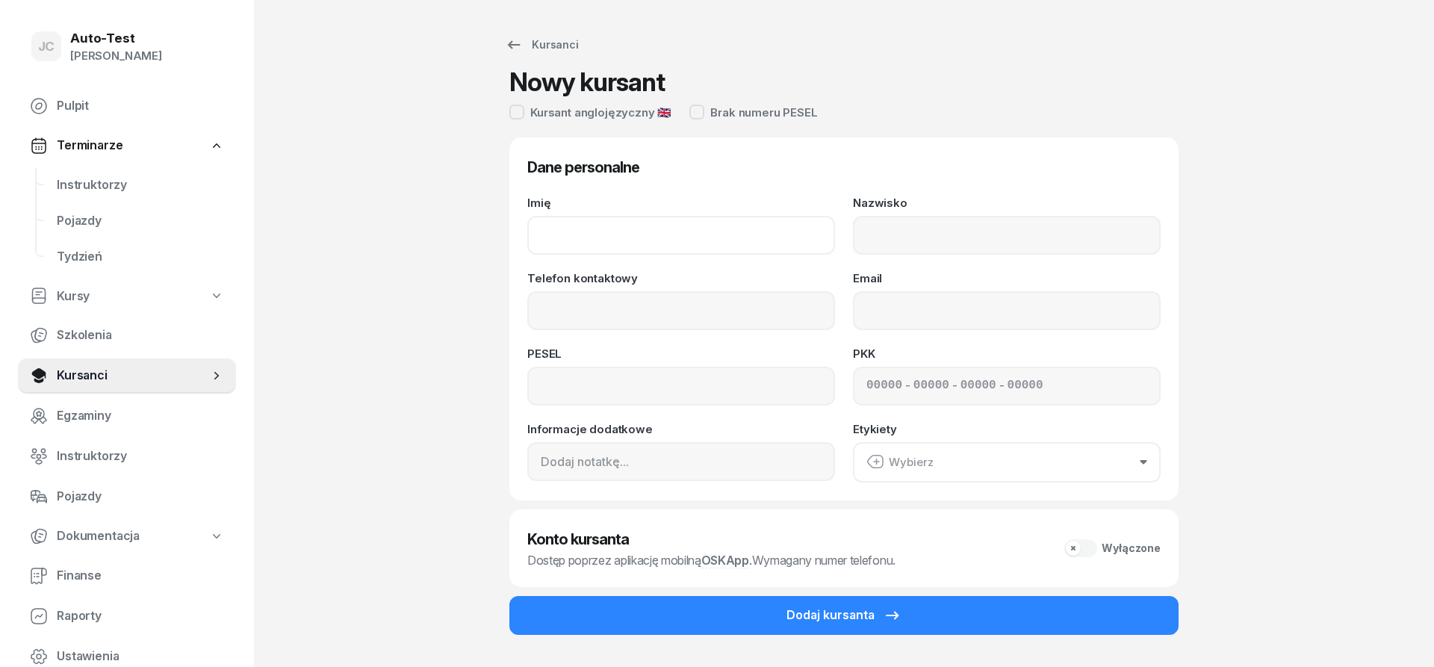
click at [721, 225] on input "Imię" at bounding box center [681, 235] width 308 height 39
type input "[PERSON_NAME]"
type input "Kaliński"
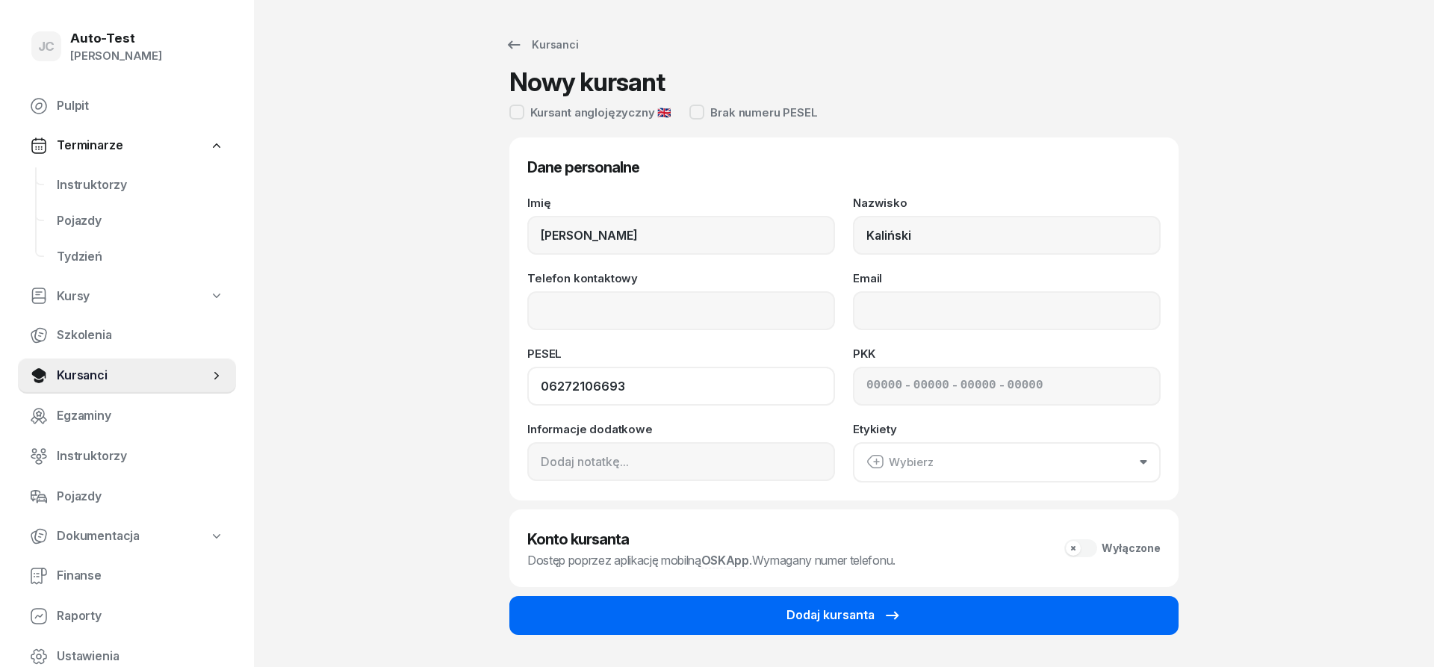
type input "06272106693"
click at [819, 615] on div "Dodaj kursanta" at bounding box center [843, 615] width 115 height 19
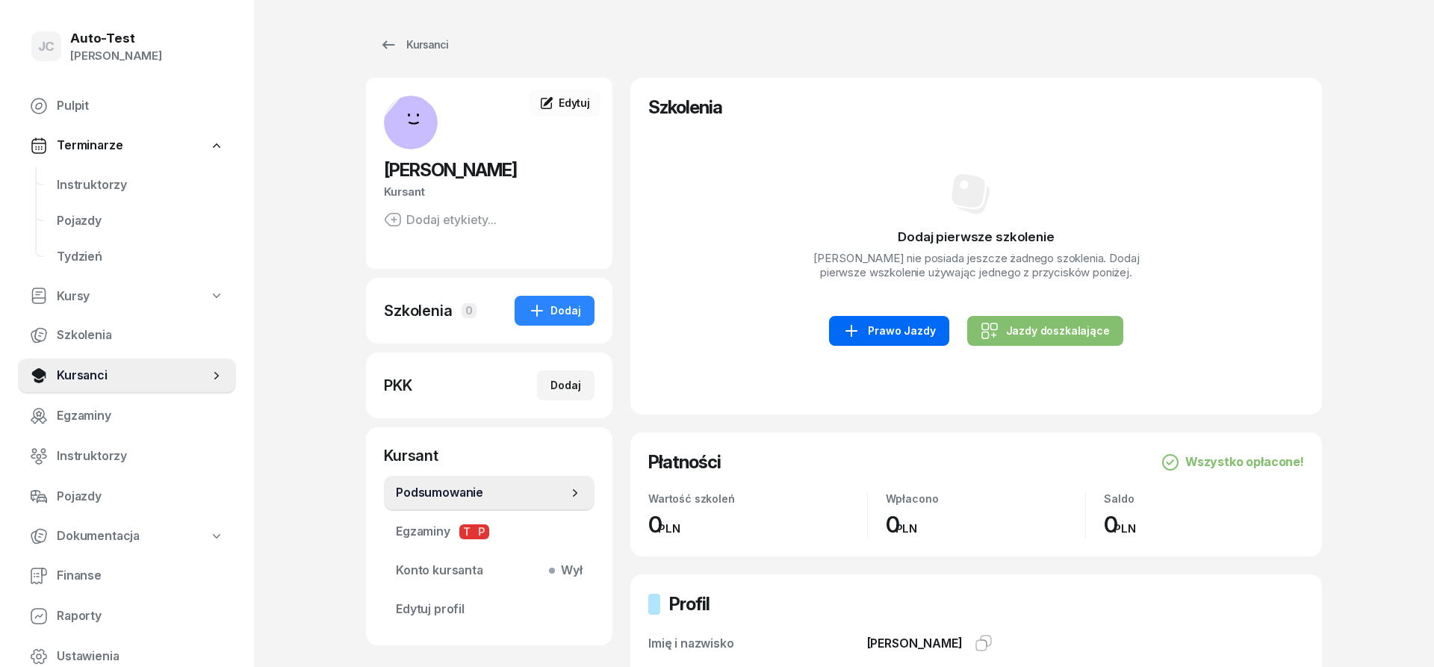
click at [913, 329] on div "Prawo Jazdy" at bounding box center [888, 331] width 93 height 18
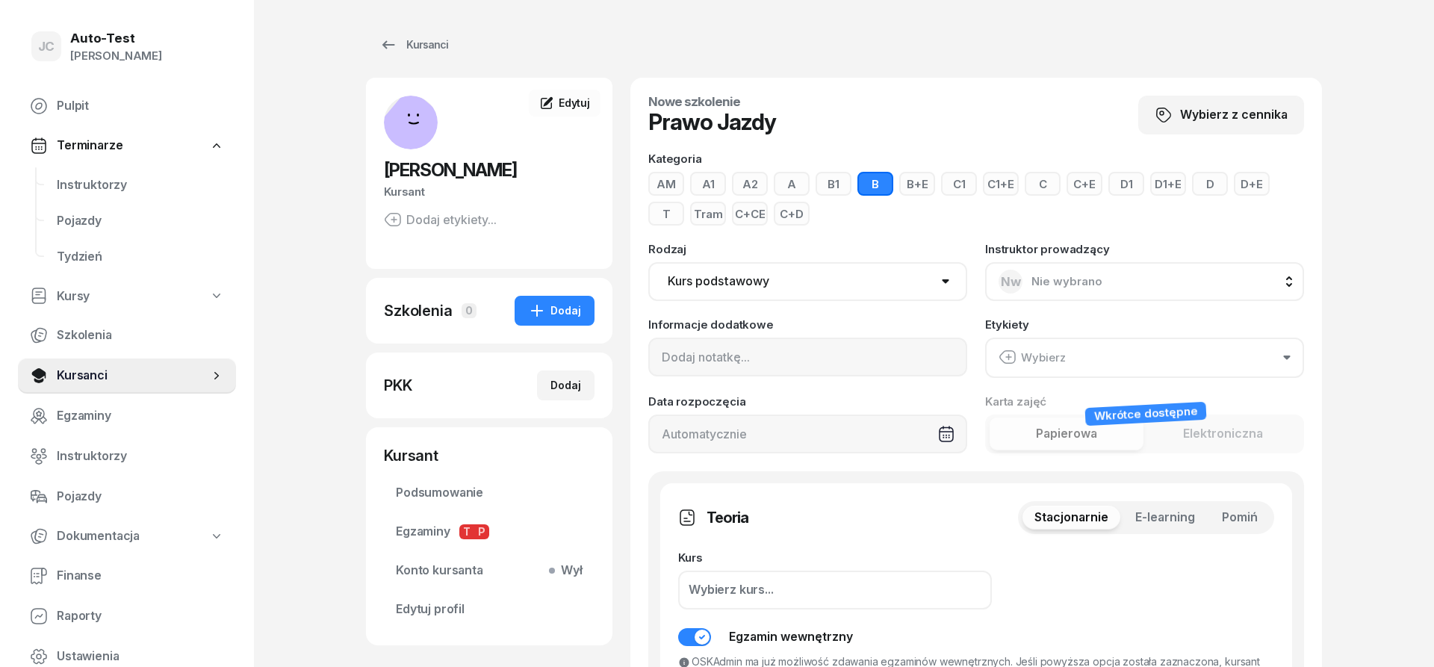
click at [1227, 522] on span "Pomiń" at bounding box center [1240, 517] width 36 height 19
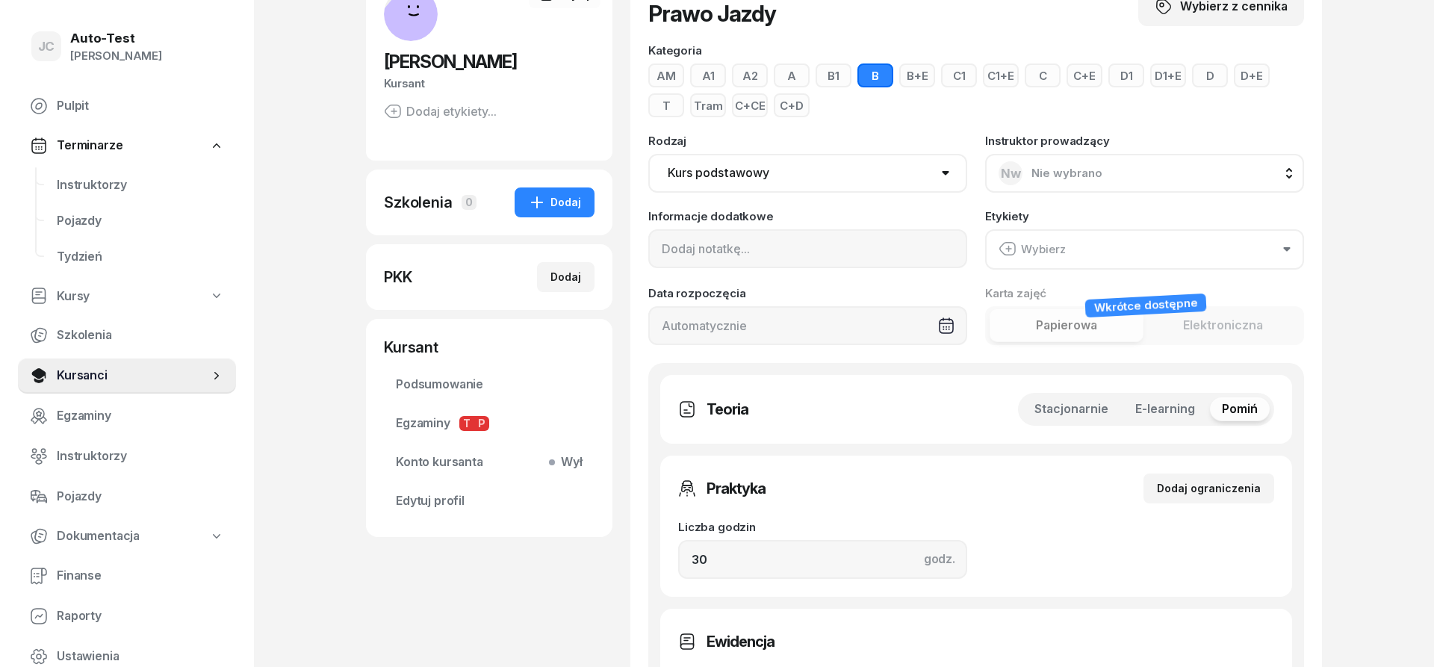
scroll to position [152, 0]
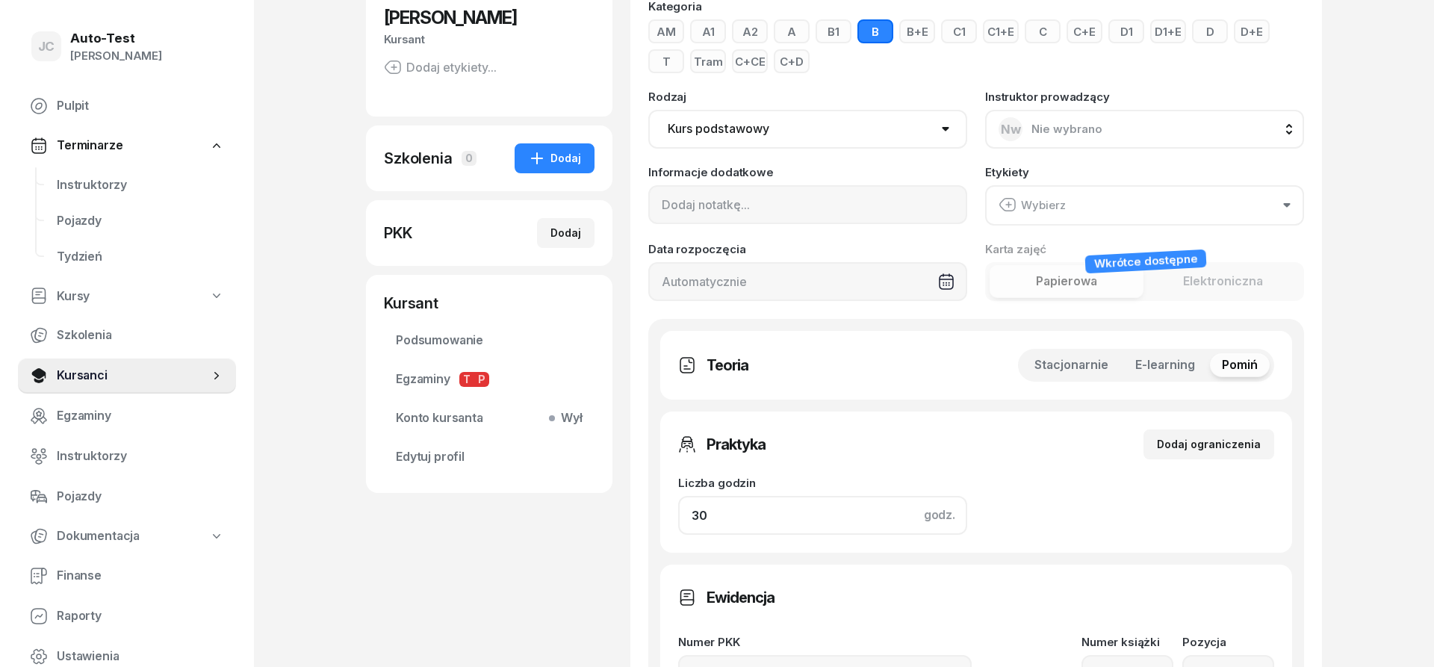
drag, startPoint x: 733, startPoint y: 515, endPoint x: 567, endPoint y: 535, distance: 167.8
click at [678, 535] on input "30" at bounding box center [822, 515] width 289 height 39
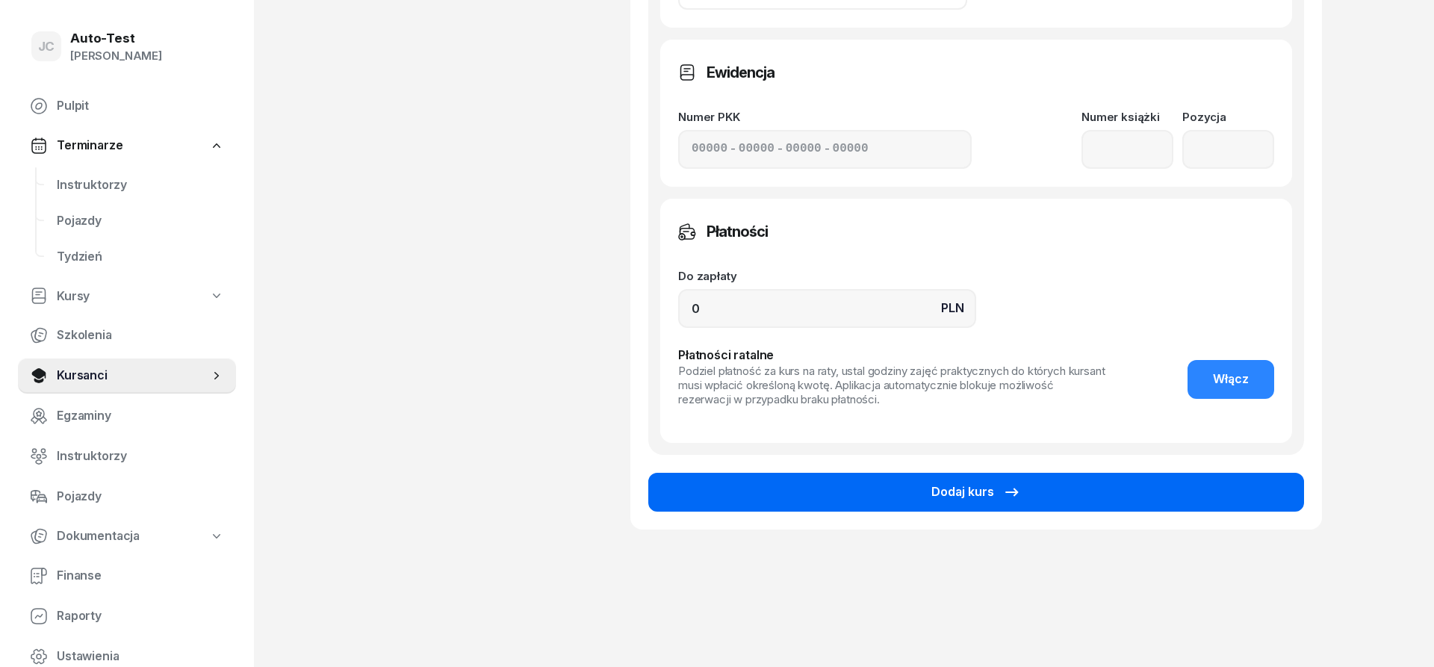
type input "32"
click at [792, 503] on button "Dodaj kurs" at bounding box center [976, 492] width 656 height 39
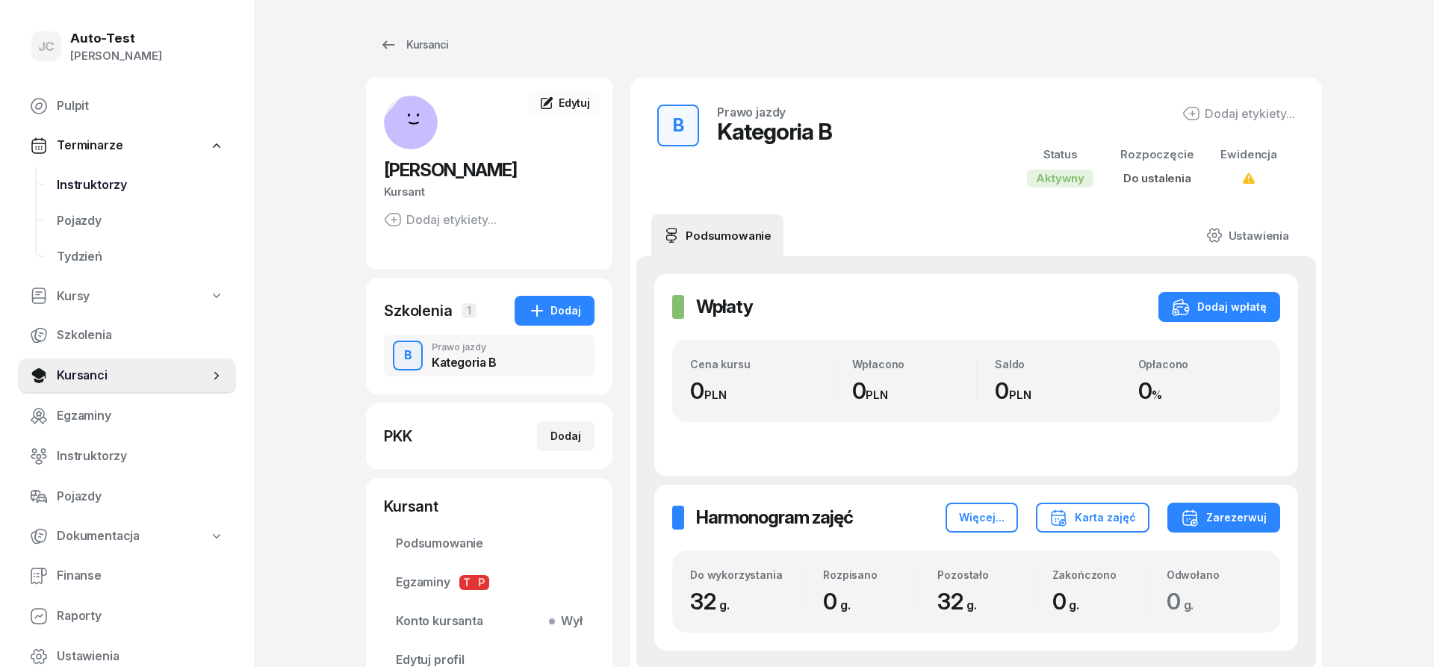
click at [108, 186] on span "Instruktorzy" at bounding box center [140, 184] width 167 height 19
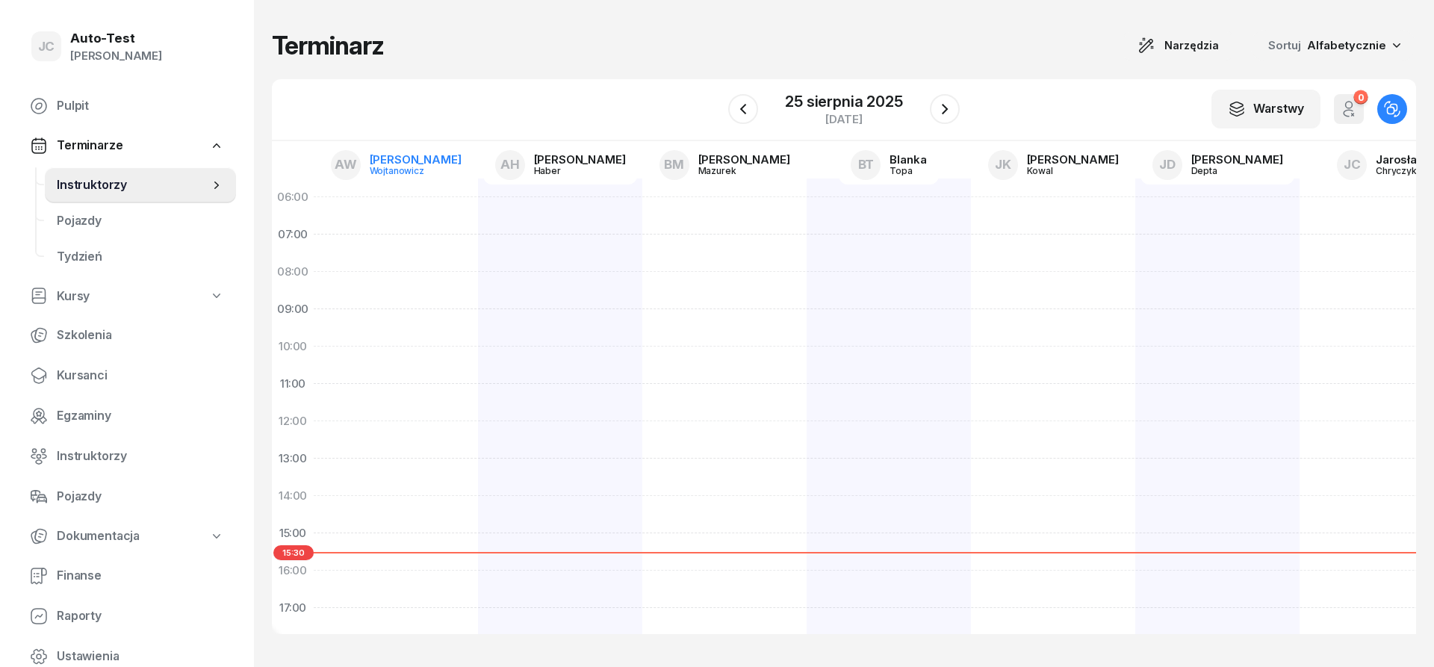
click at [404, 162] on div "[PERSON_NAME]" at bounding box center [416, 159] width 92 height 11
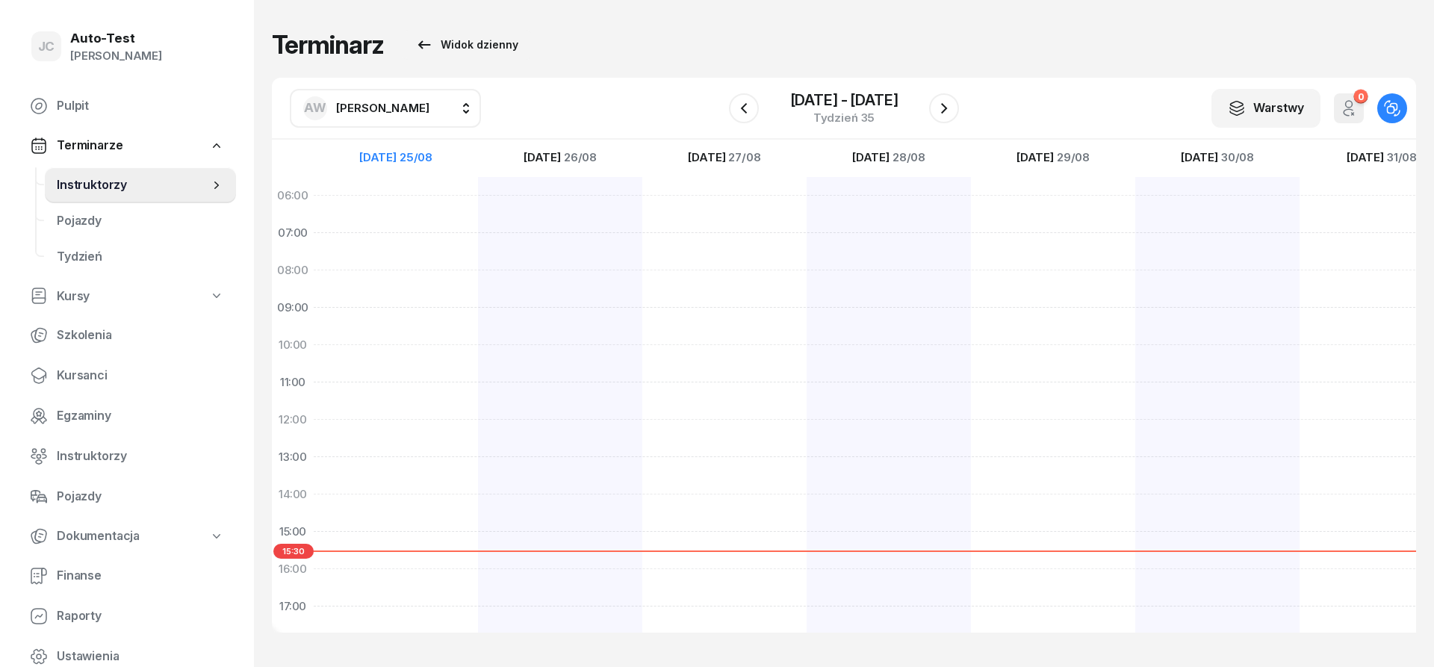
click at [400, 105] on span "[PERSON_NAME]" at bounding box center [382, 108] width 93 height 14
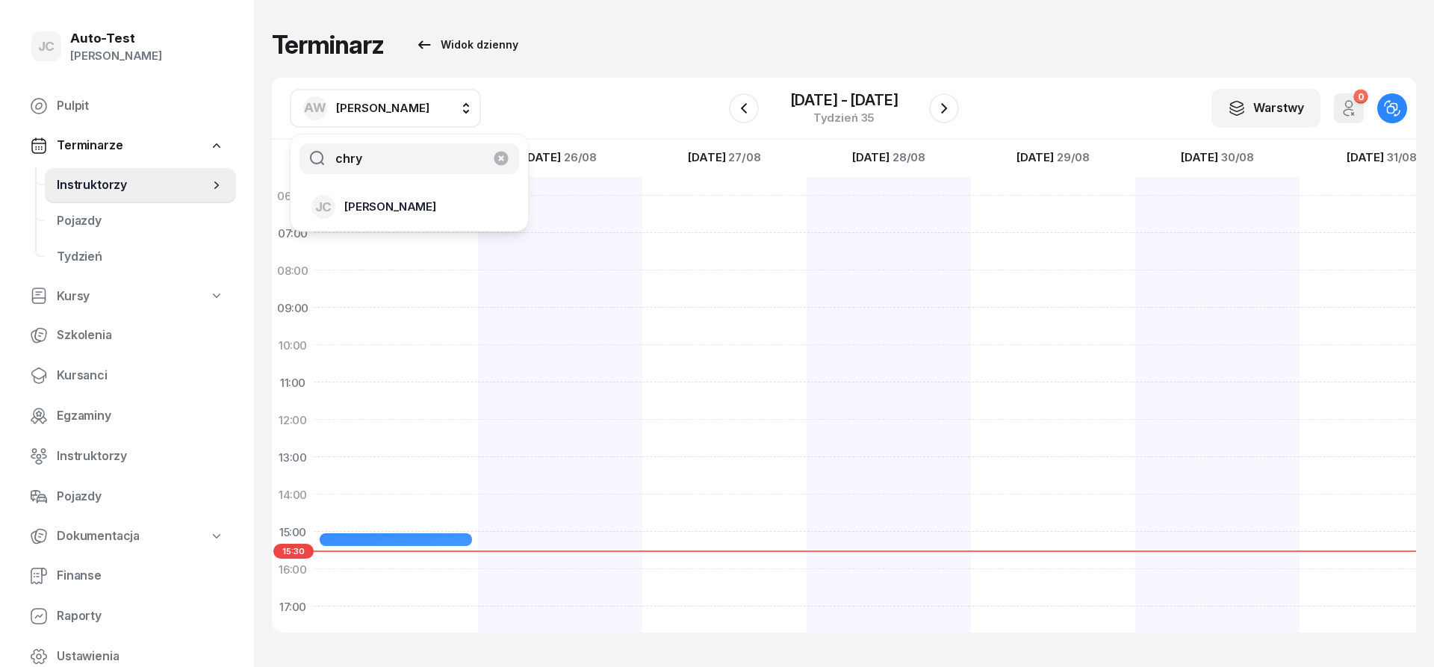
type input "chry"
click at [401, 211] on span "[PERSON_NAME]" at bounding box center [390, 206] width 92 height 19
click at [478, 398] on div "[PERSON_NAME] Sala komputerowa nr 1 25min 15:00 - 15:25" at bounding box center [560, 531] width 164 height 709
select select "11"
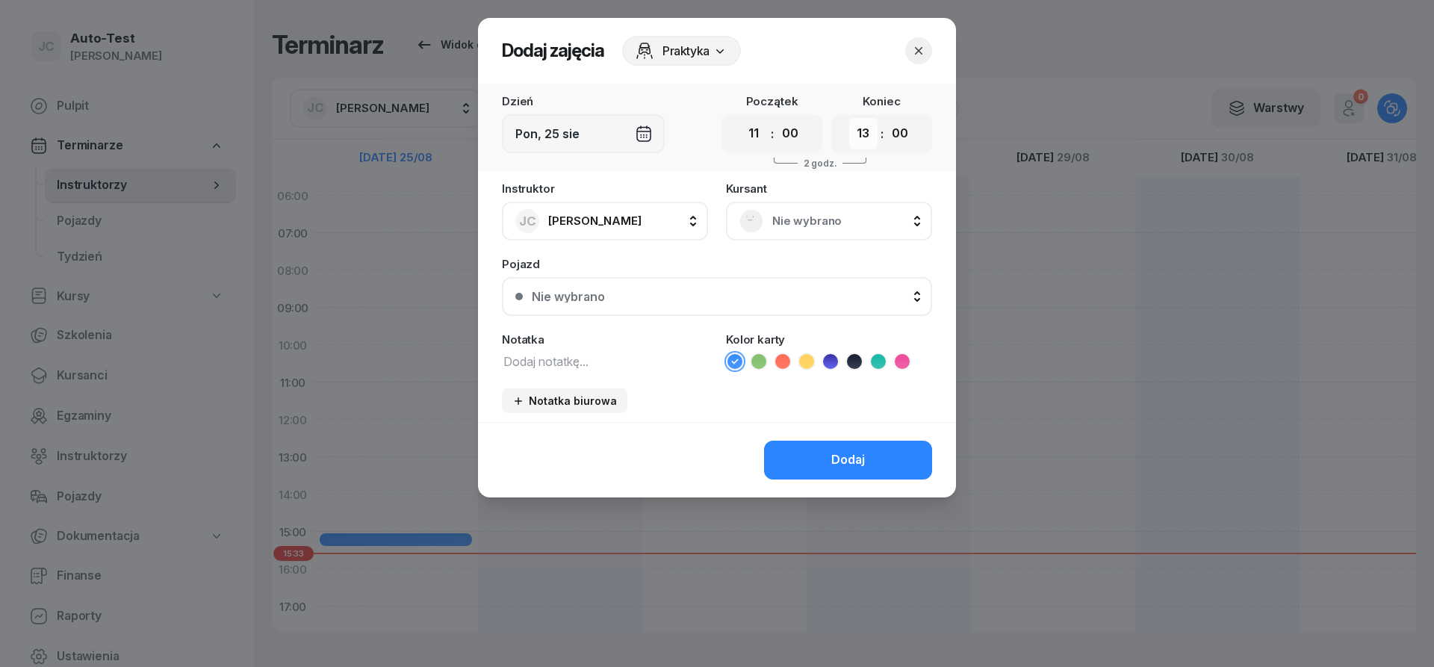
click at [849, 118] on select "00 01 02 03 04 05 06 07 08 09 10 11 12 13 14 15 16 17 18 19 20 21 22 23" at bounding box center [863, 133] width 28 height 31
select select "11"
click option "11" at bounding box center [0, 0] width 0 height 0
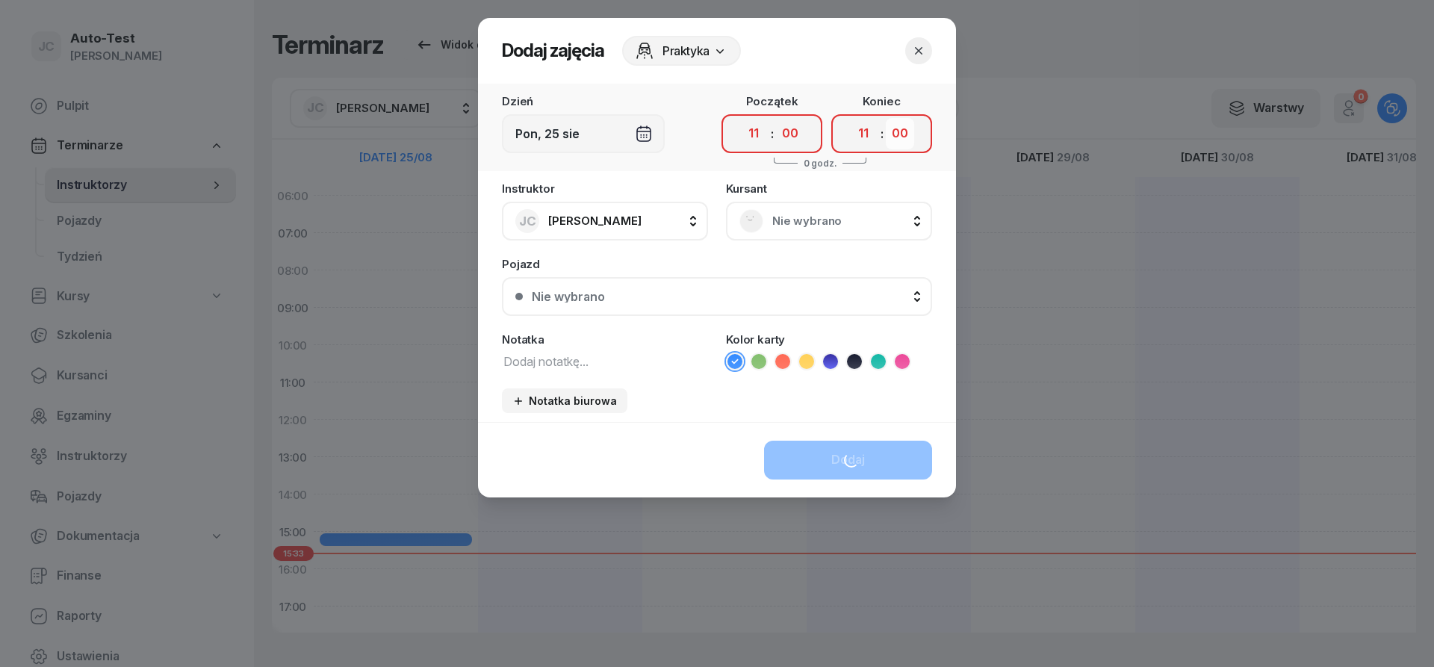
click at [886, 118] on select "00 05 10 15 20 25 30 35 40 45 50 55" at bounding box center [900, 133] width 28 height 31
select select "25"
click option "25" at bounding box center [0, 0] width 0 height 0
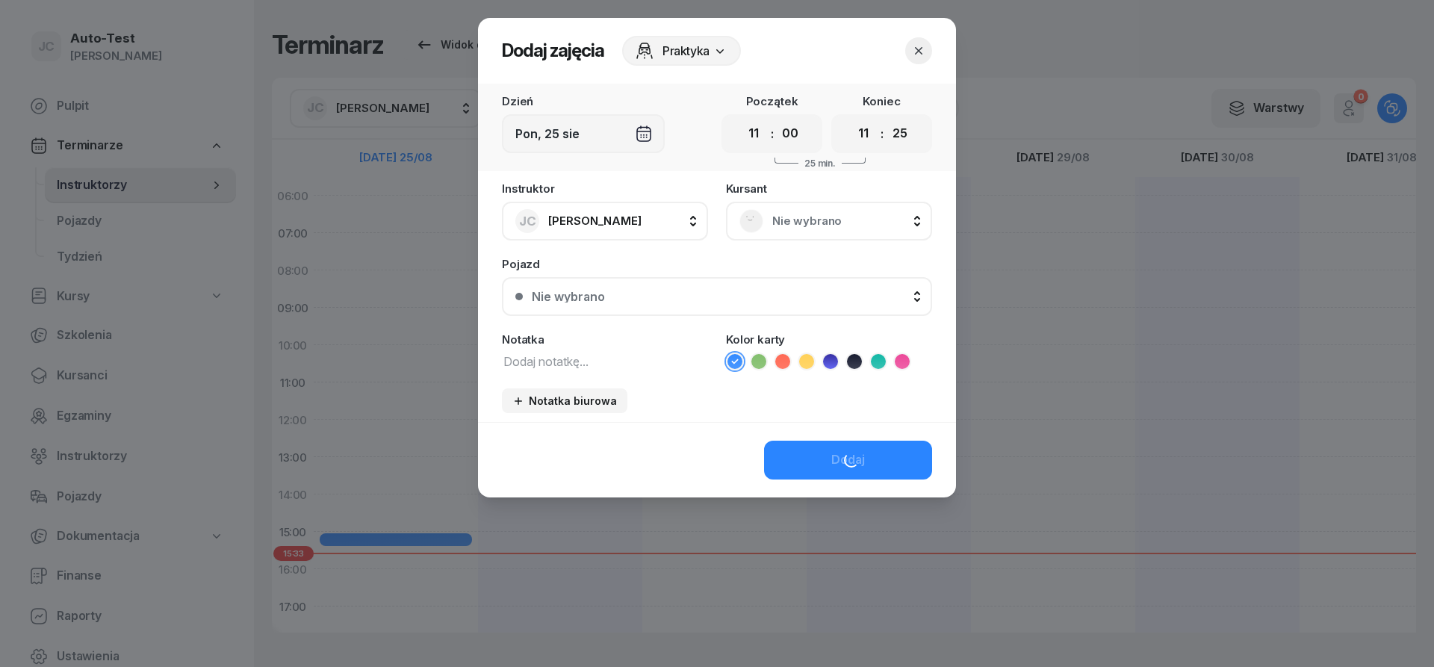
click at [823, 237] on div "Nie wybrano" at bounding box center [829, 221] width 206 height 39
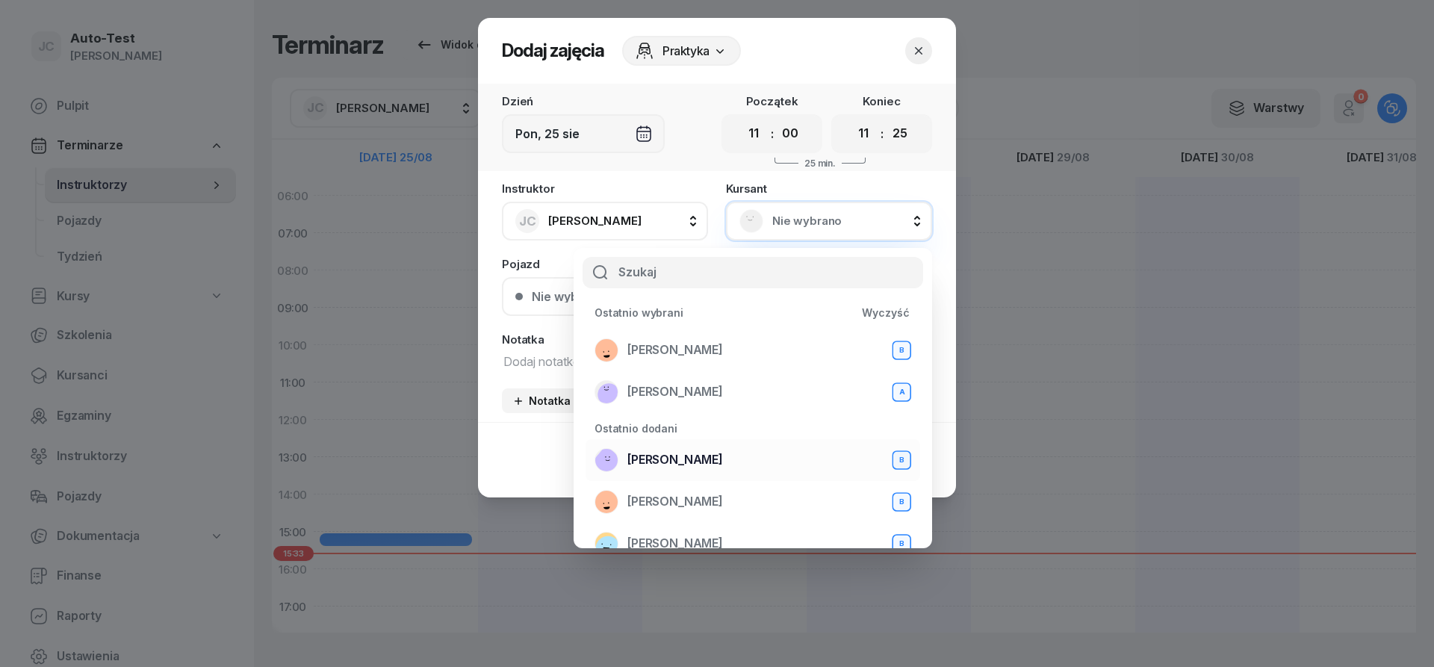
click at [702, 457] on span "[PERSON_NAME]" at bounding box center [675, 459] width 96 height 19
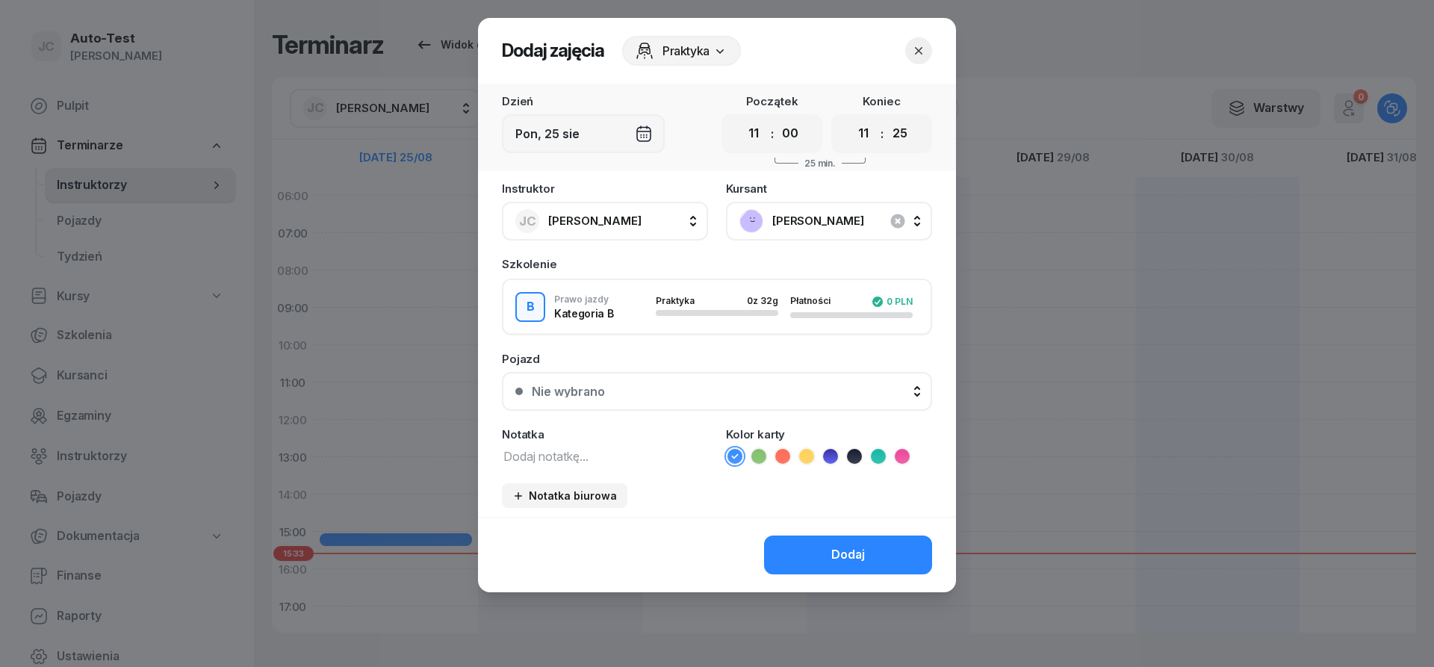
click at [654, 388] on div "Nie wybrano" at bounding box center [725, 391] width 387 height 12
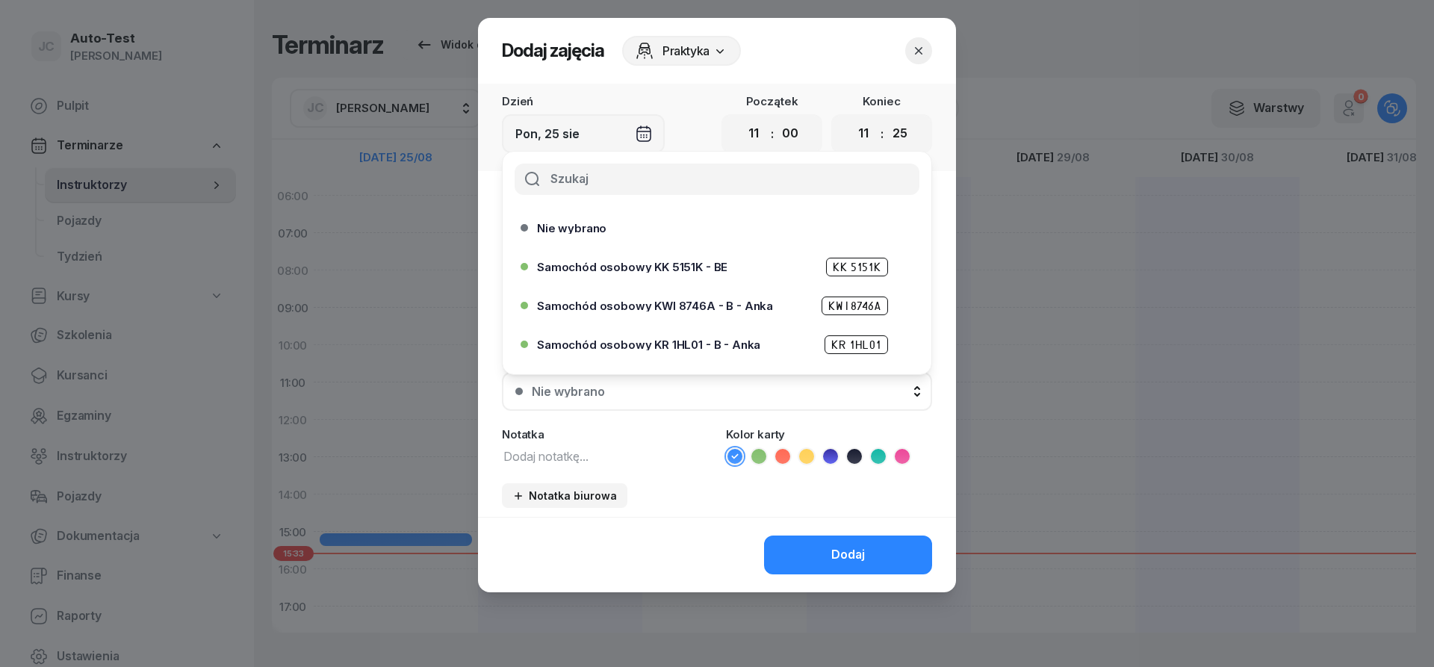
scroll to position [457, 0]
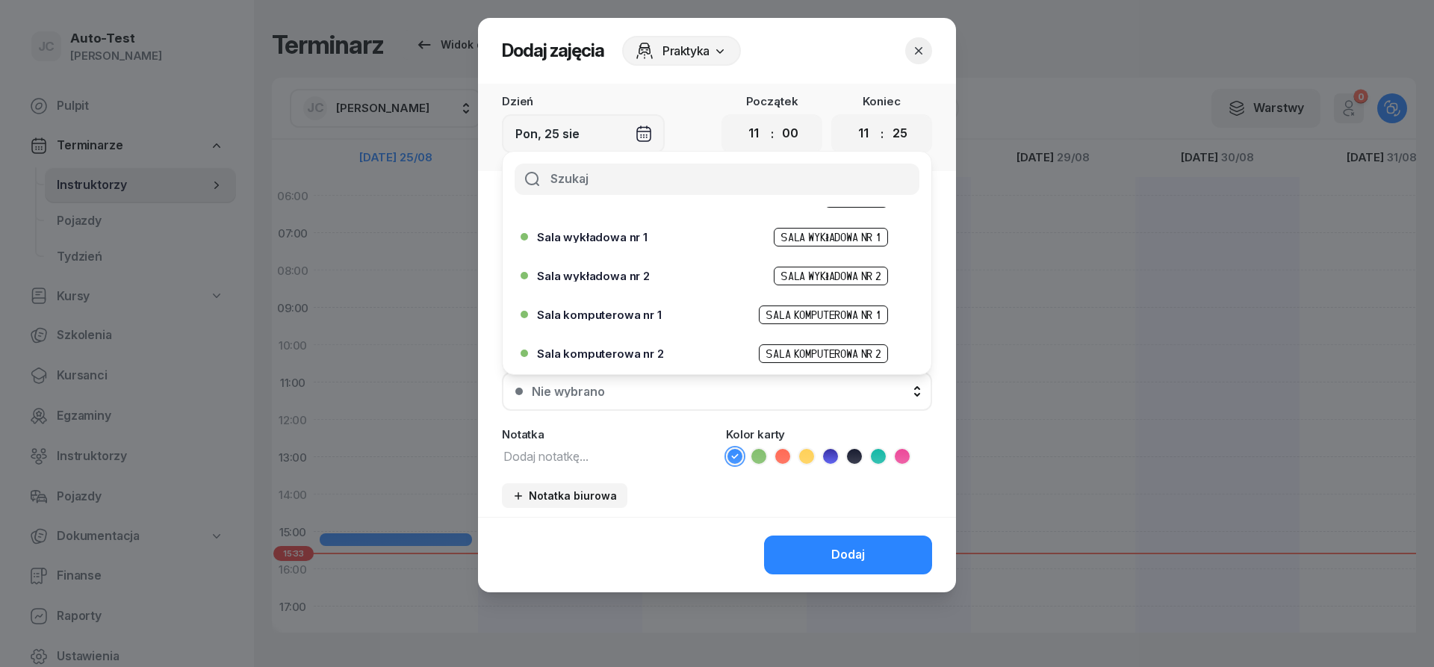
click at [659, 320] on div "Sala komputerowa nr 1 Sala komputerowa nr 1" at bounding box center [720, 314] width 367 height 19
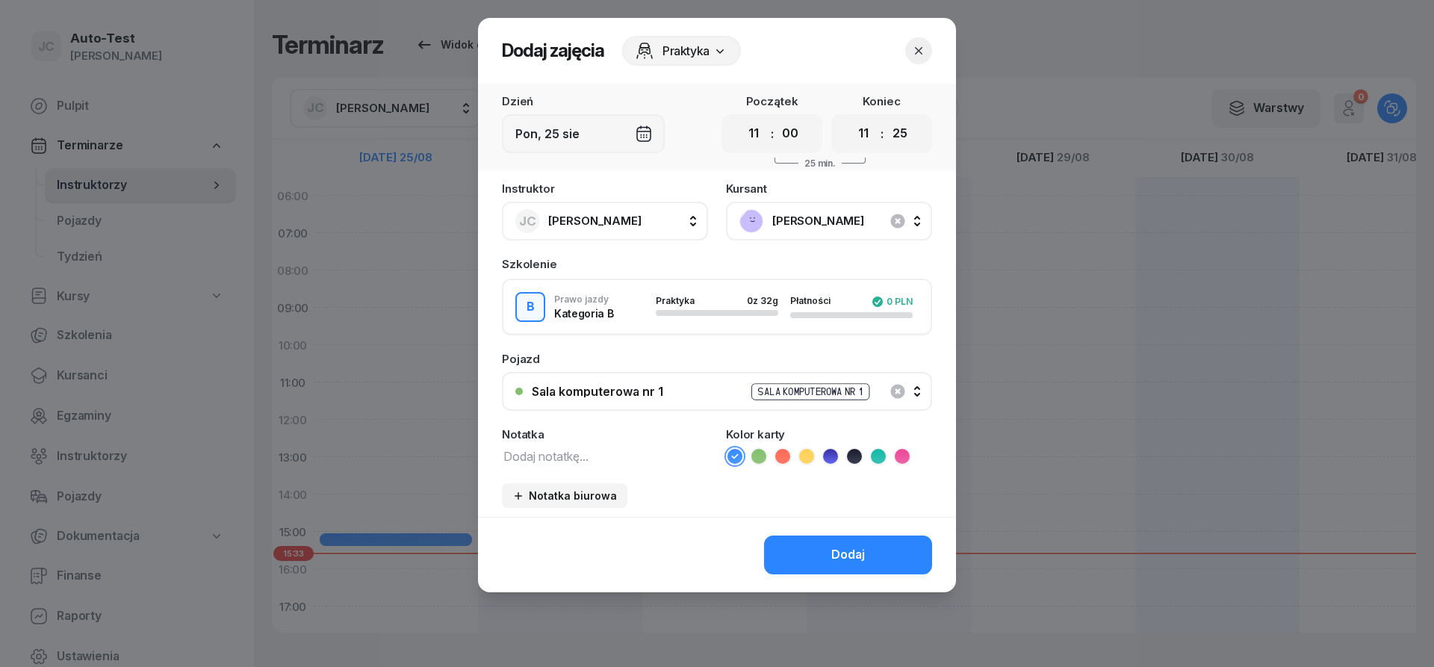
click at [828, 549] on button "Dodaj" at bounding box center [848, 554] width 168 height 39
